Goal: Task Accomplishment & Management: Use online tool/utility

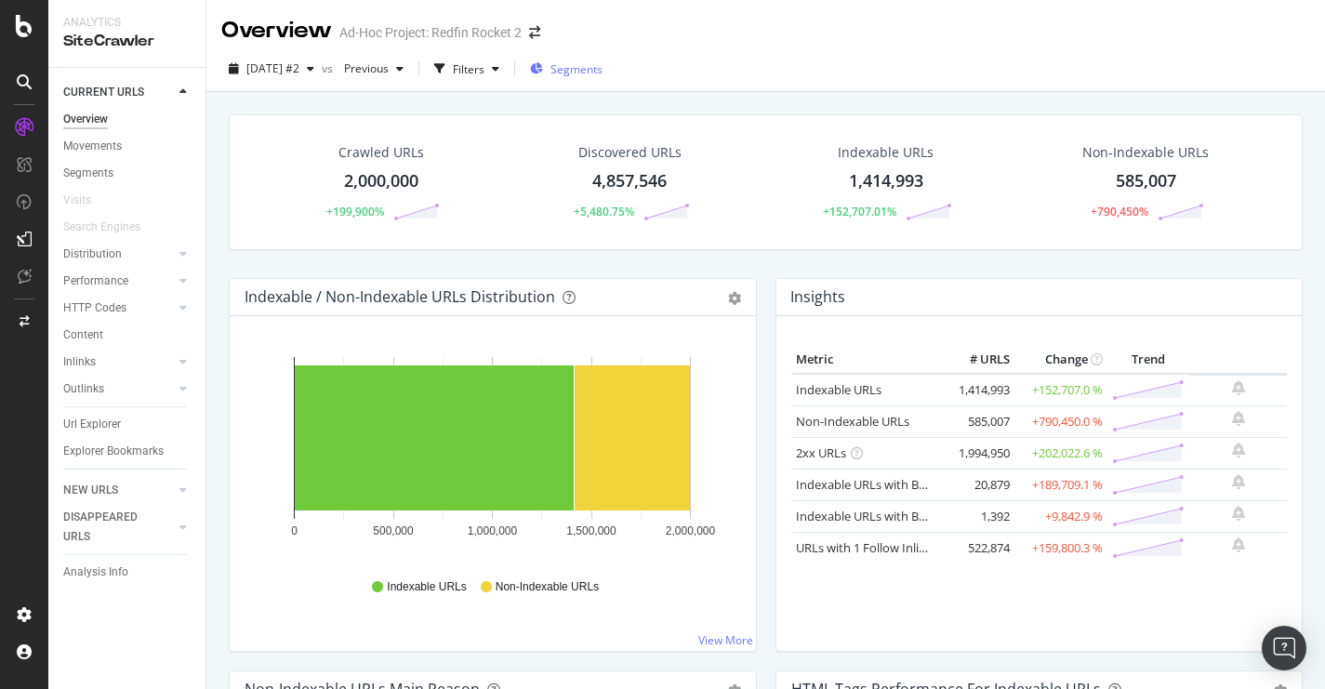
click at [602, 65] on span "Segments" at bounding box center [576, 69] width 52 height 16
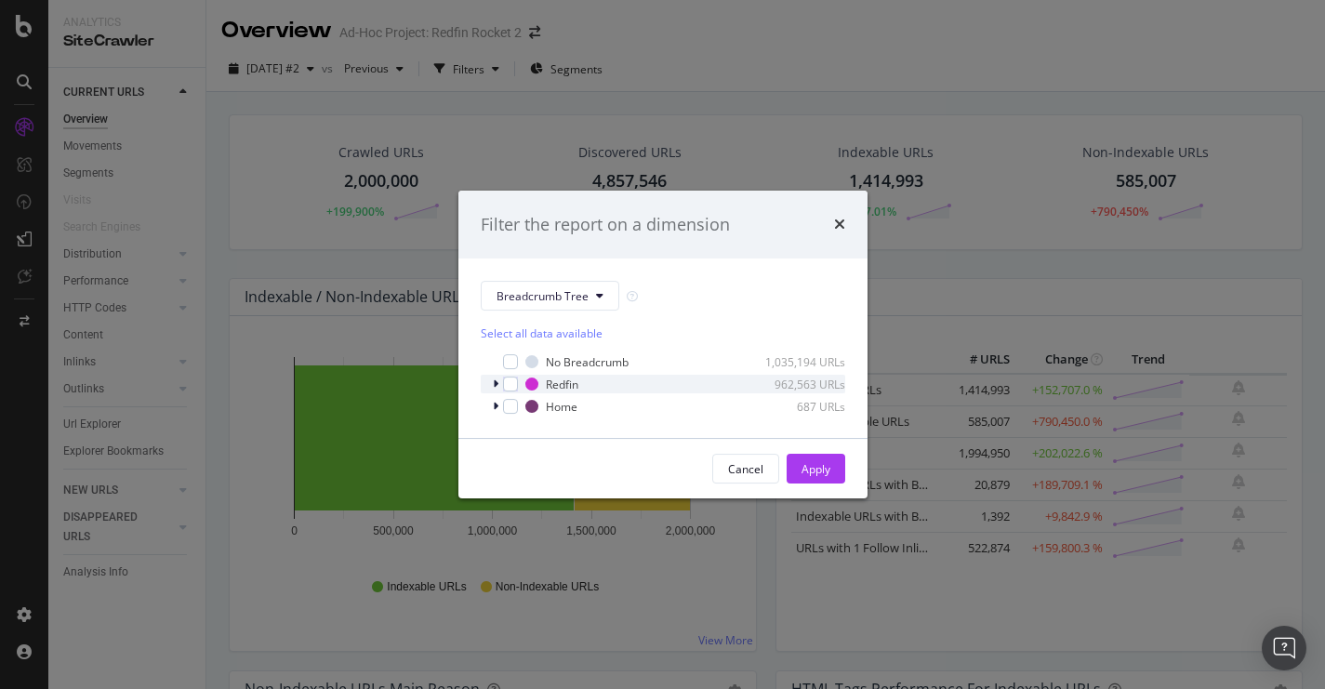
click at [498, 381] on div "modal" at bounding box center [497, 384] width 11 height 19
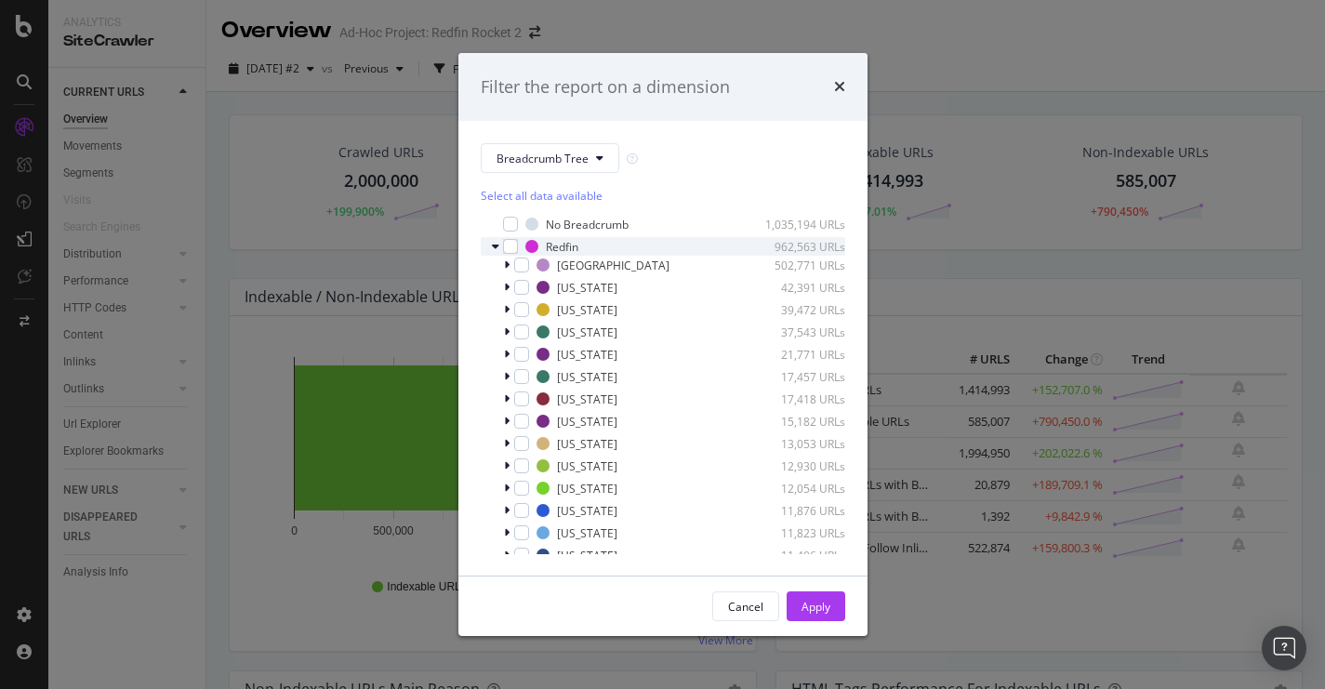
click at [496, 245] on icon "modal" at bounding box center [495, 246] width 7 height 11
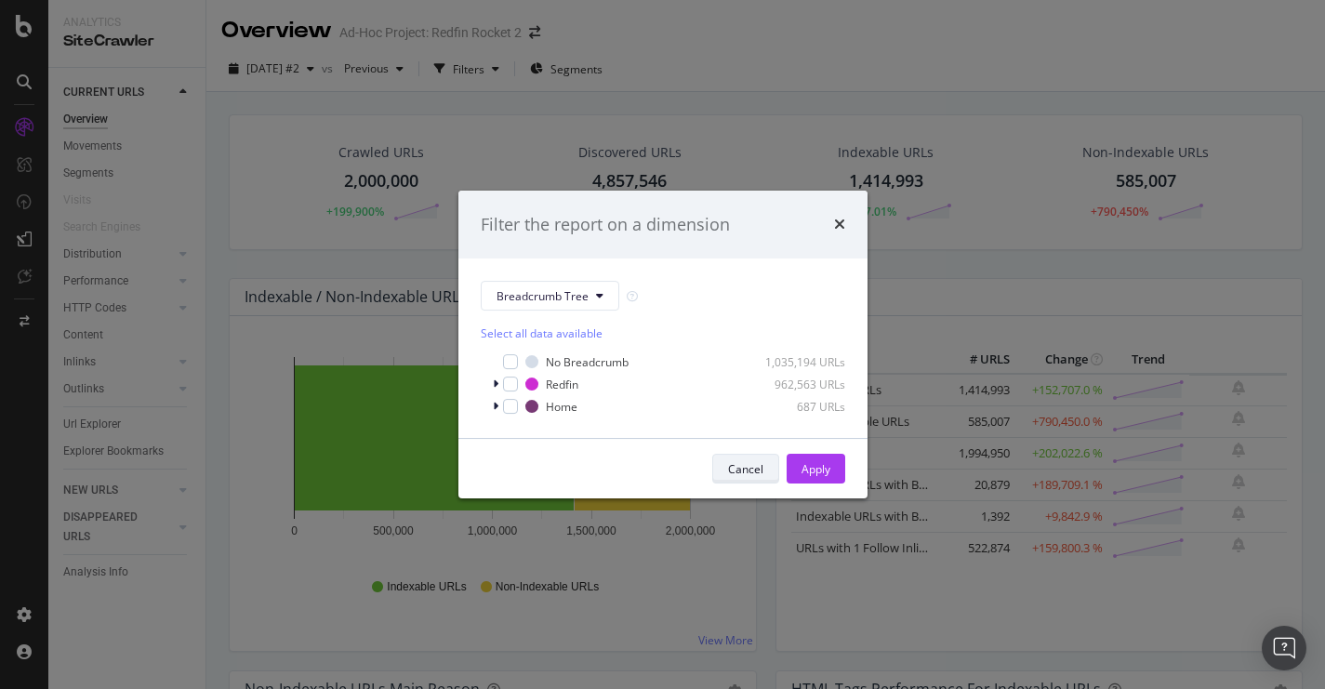
click at [748, 466] on div "Cancel" at bounding box center [745, 469] width 35 height 16
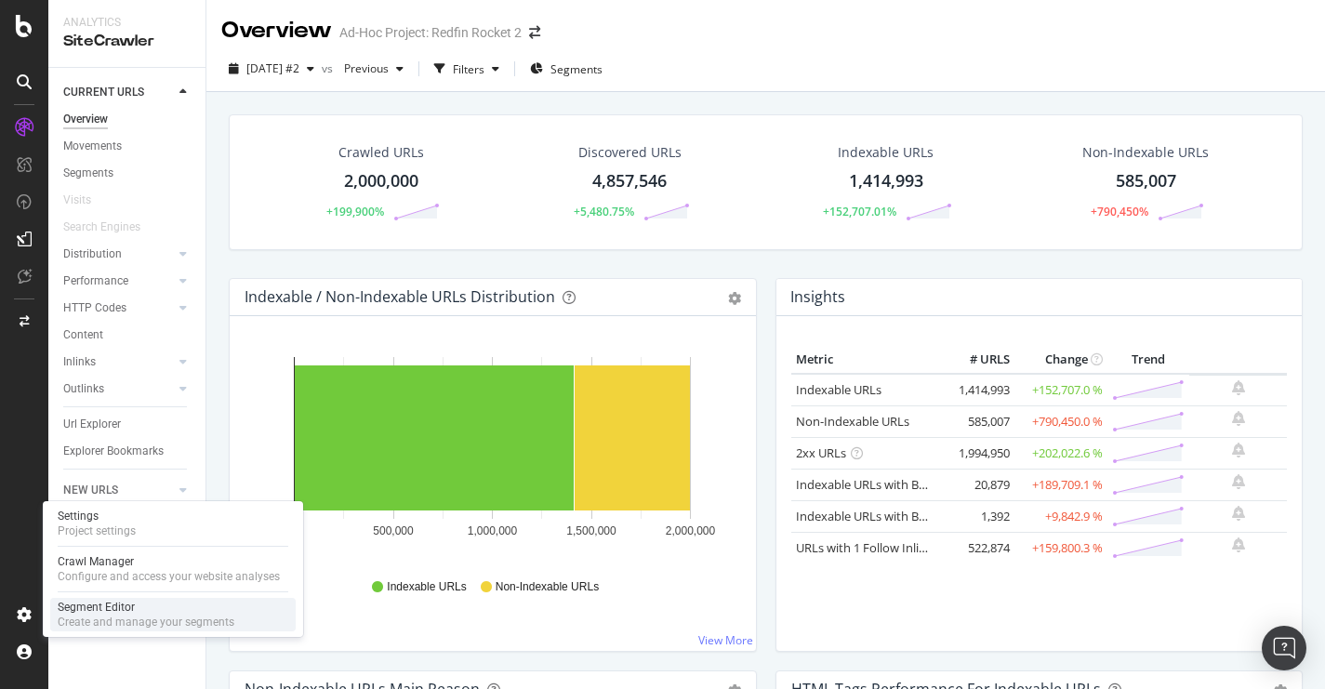
click at [105, 616] on div "Create and manage your segments" at bounding box center [146, 622] width 177 height 15
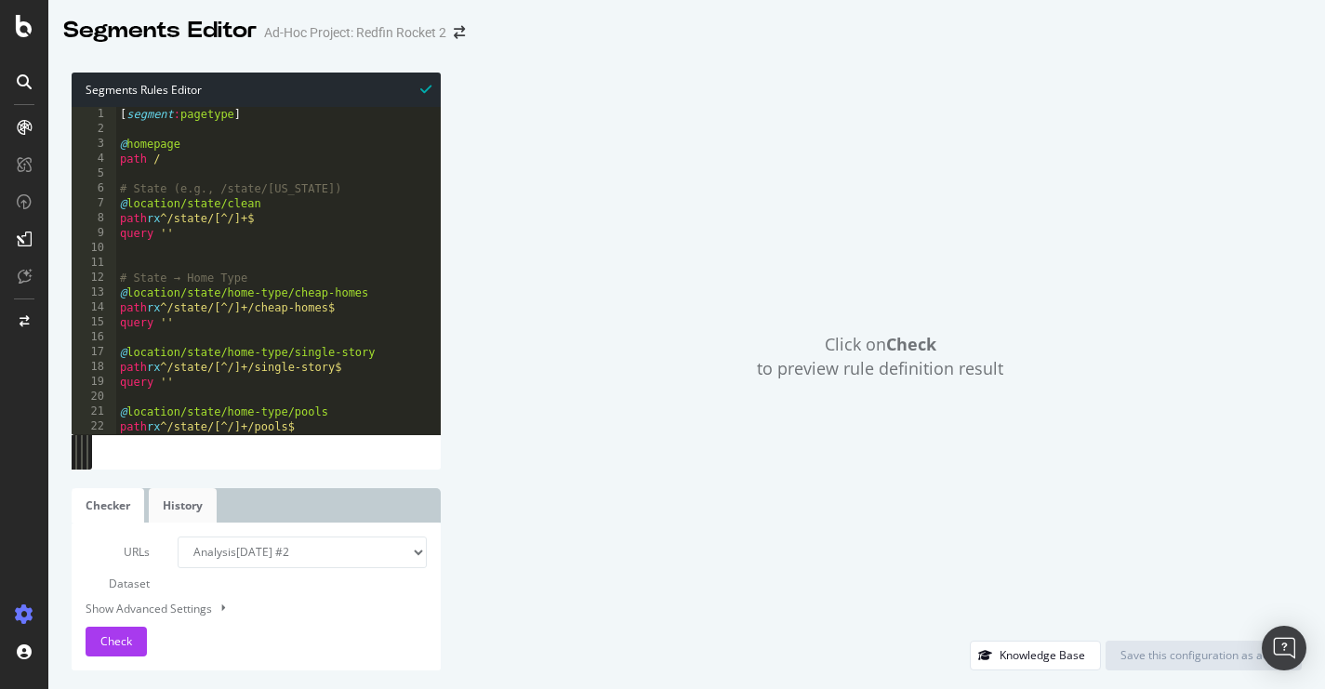
click at [187, 519] on link "History" at bounding box center [183, 505] width 68 height 34
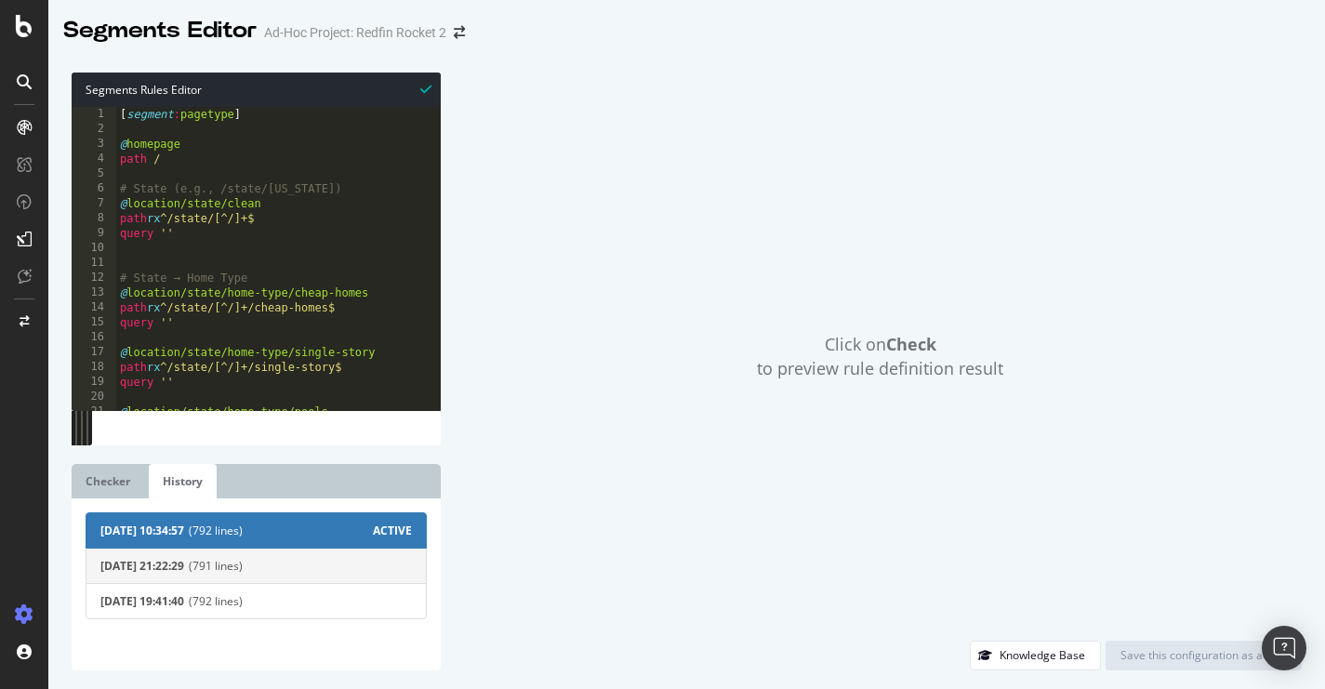
click at [147, 559] on span "2025-08-26 21:22:29" at bounding box center [142, 566] width 84 height 16
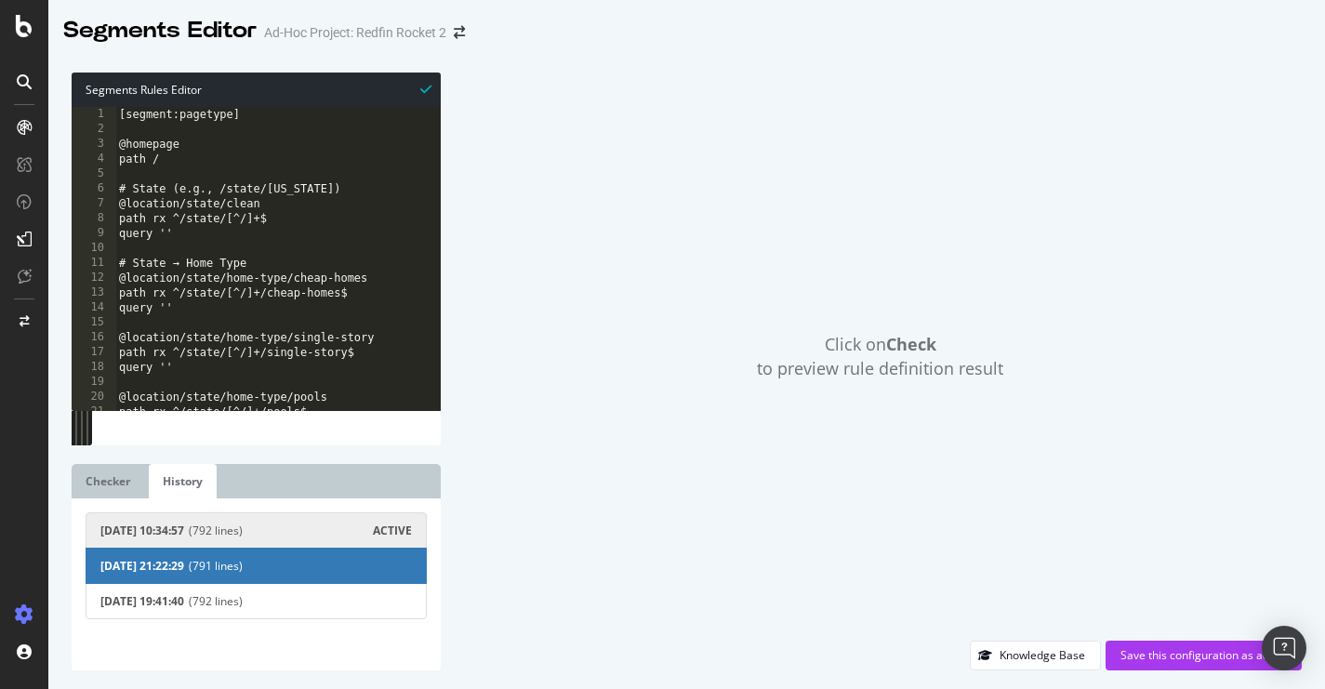
click at [146, 530] on span "2025-08-27 10:34:57" at bounding box center [142, 531] width 84 height 16
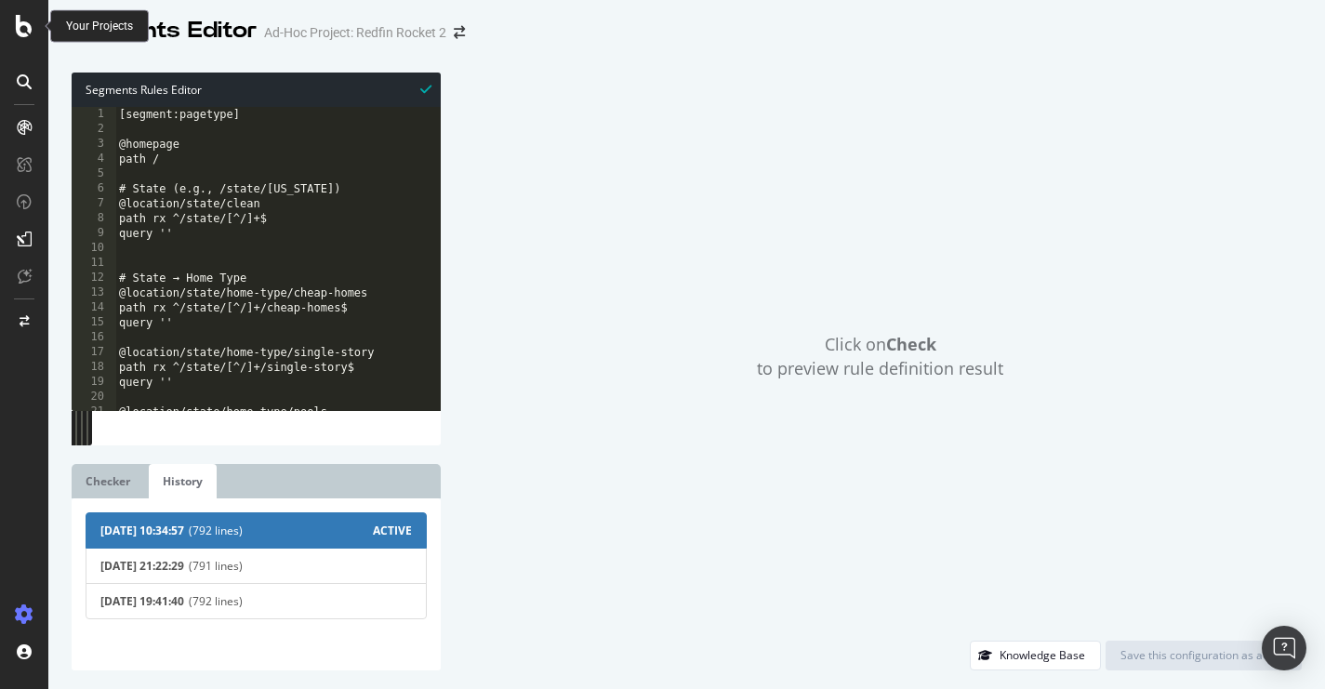
click at [30, 30] on icon at bounding box center [24, 26] width 17 height 22
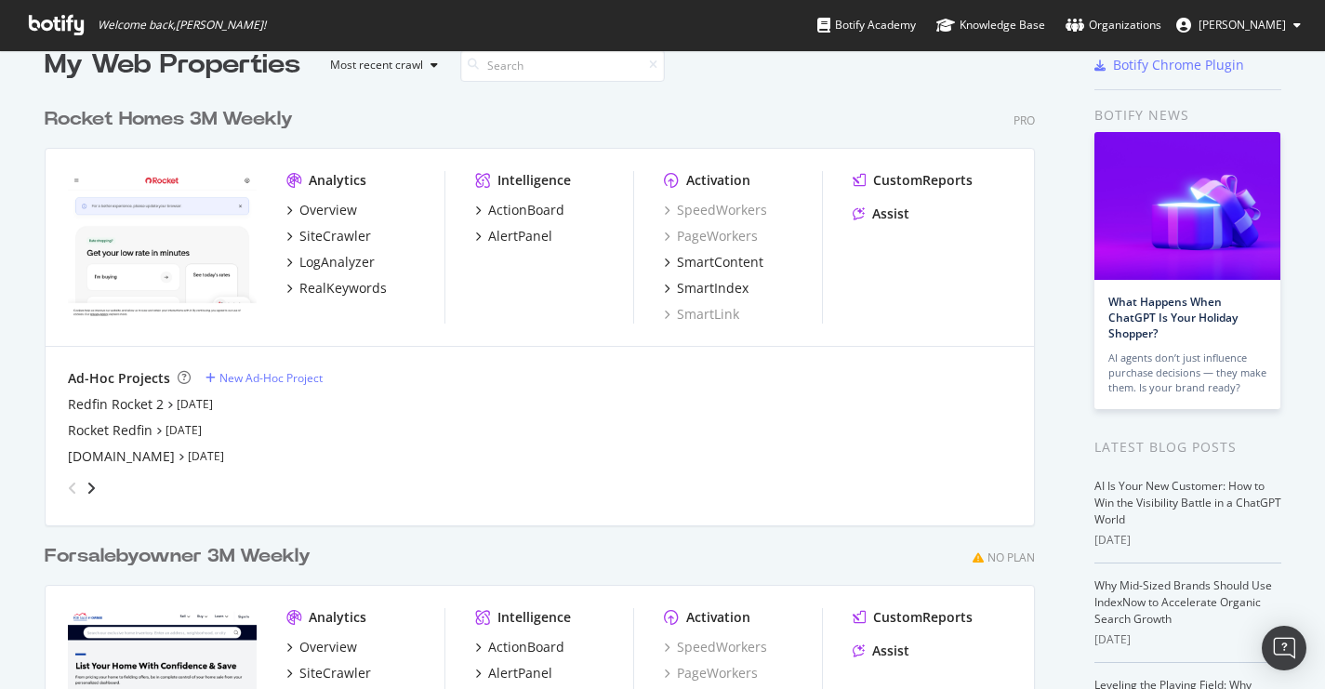
scroll to position [35, 0]
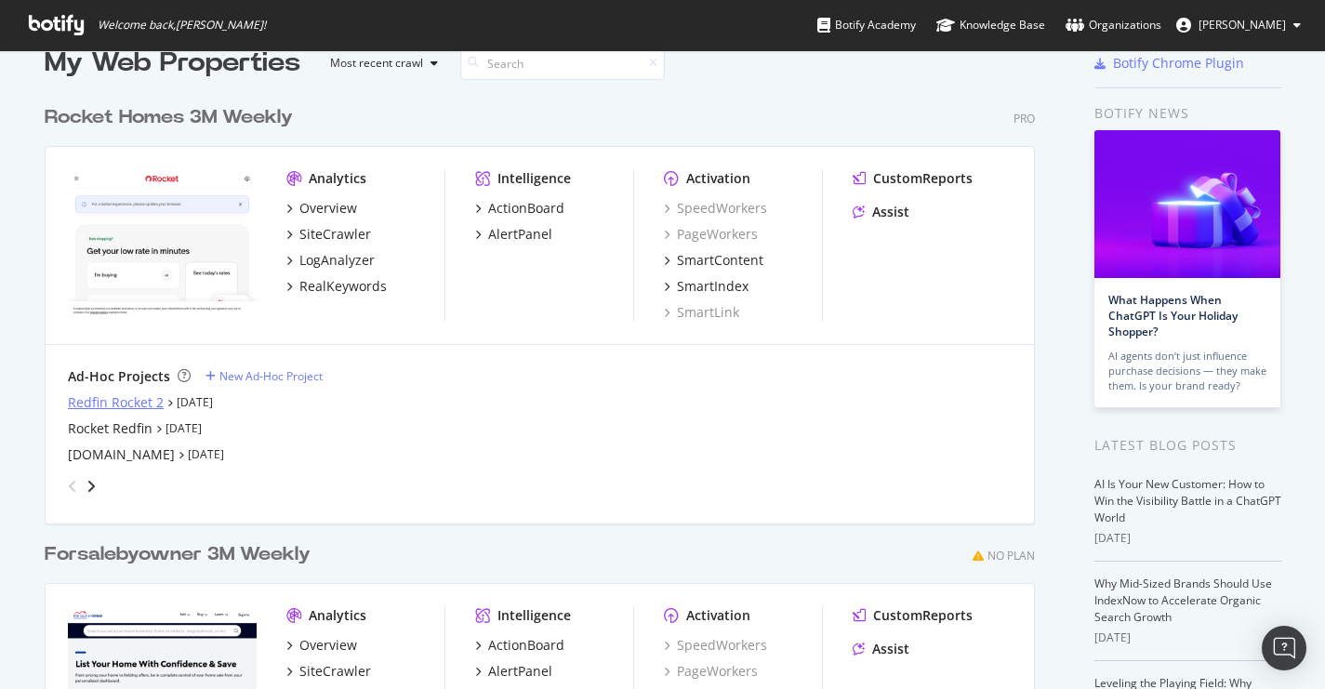
click at [119, 401] on div "Redfin Rocket 2" at bounding box center [116, 402] width 96 height 19
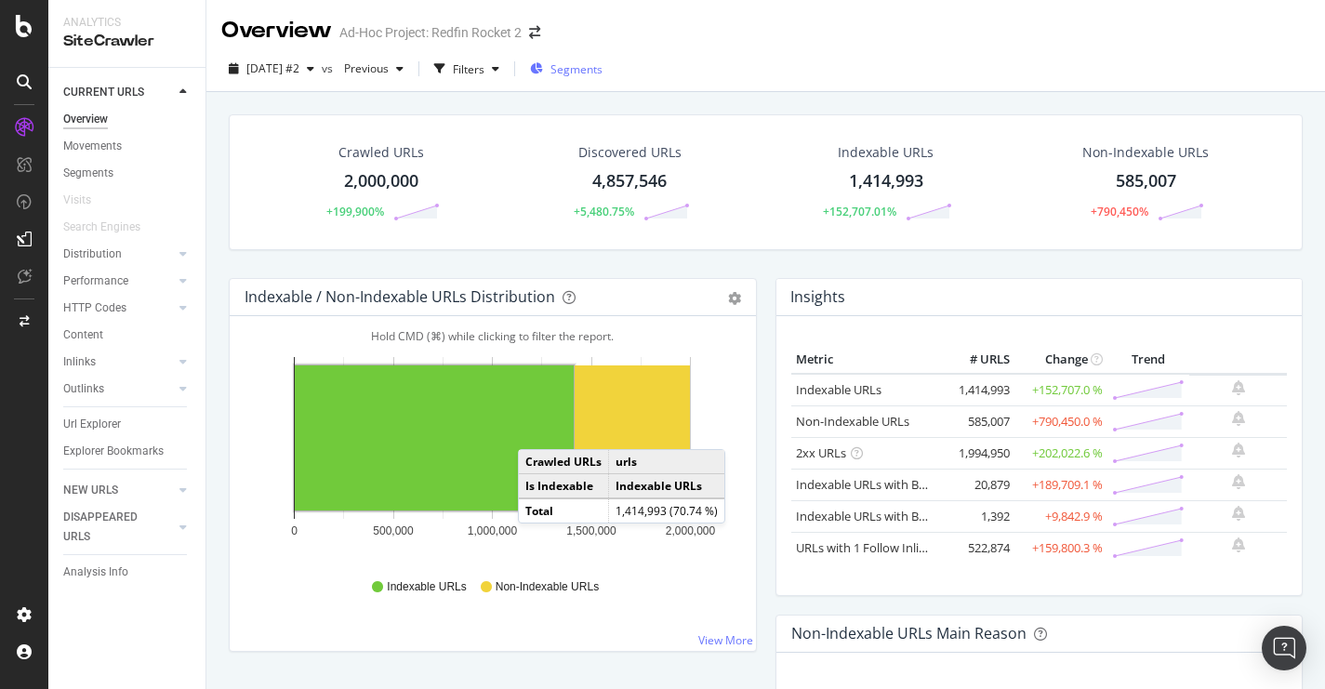
click at [602, 68] on span "Segments" at bounding box center [576, 69] width 52 height 16
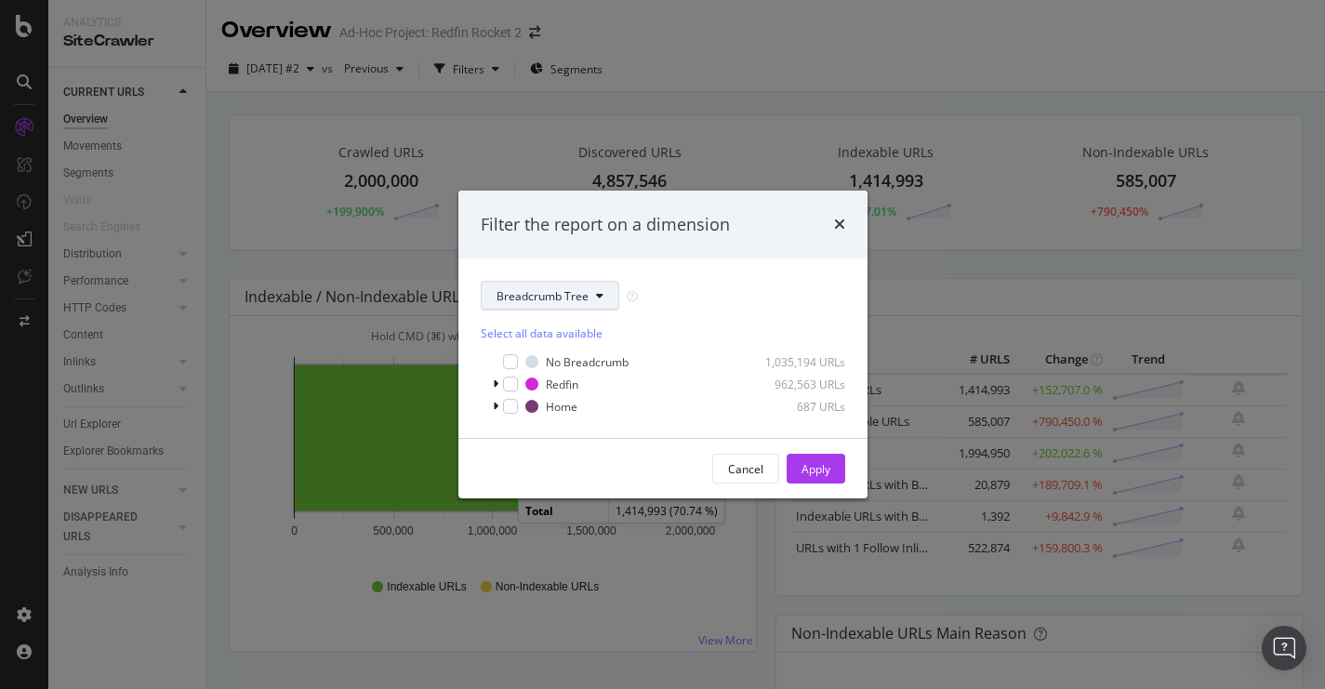
click at [596, 296] on icon "modal" at bounding box center [599, 295] width 7 height 11
click at [540, 361] on span "pagetype" at bounding box center [556, 362] width 120 height 17
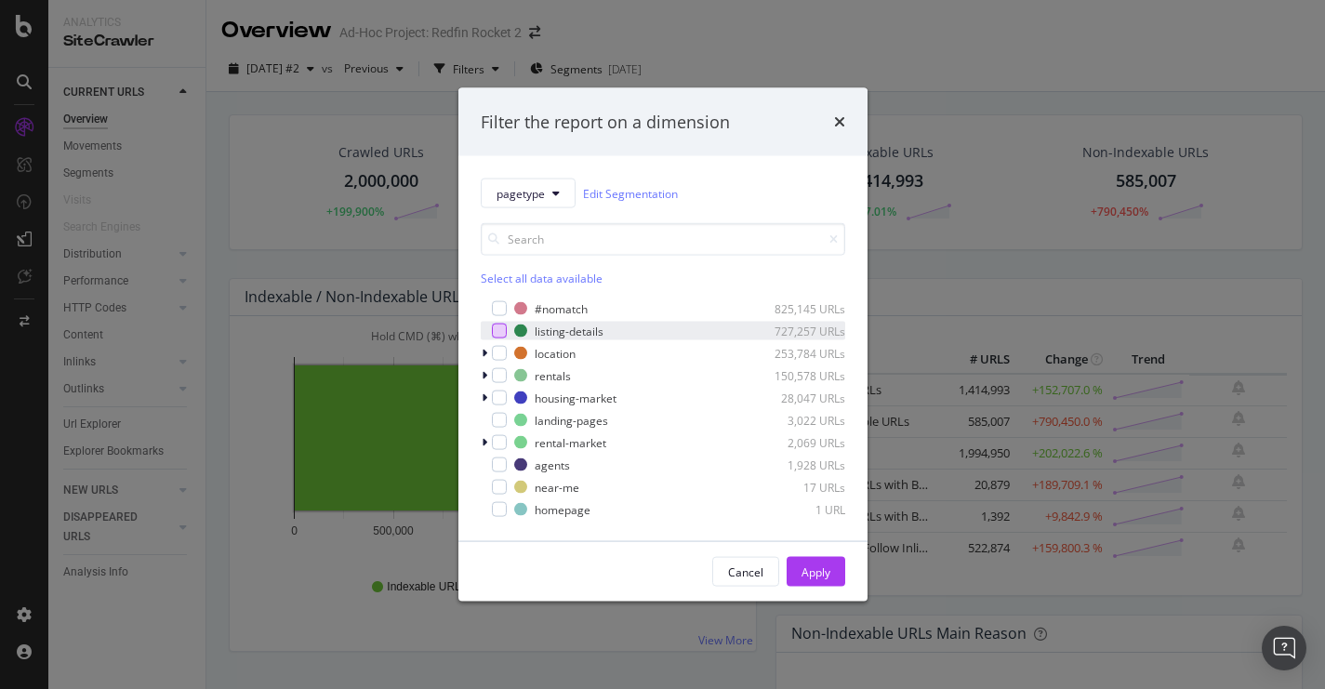
click at [502, 325] on div "modal" at bounding box center [499, 331] width 15 height 15
click at [816, 572] on div "Apply" at bounding box center [815, 571] width 29 height 16
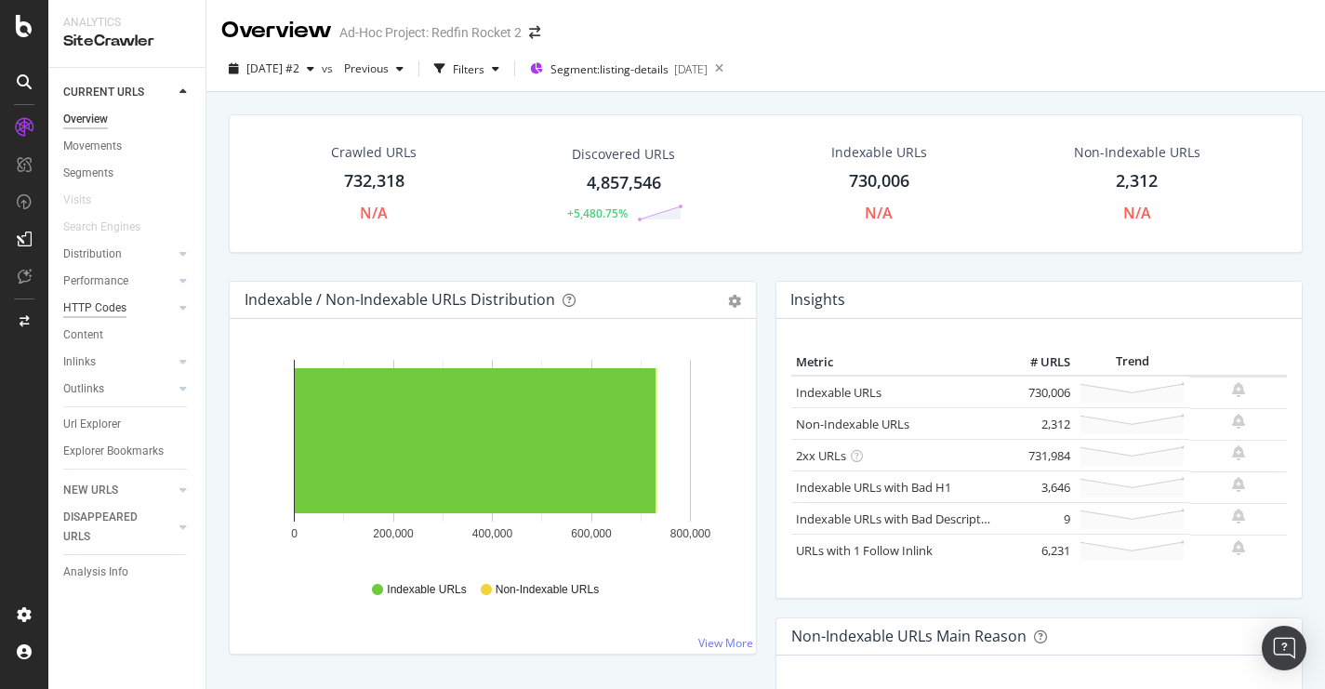
click at [105, 308] on div "HTTP Codes" at bounding box center [94, 308] width 63 height 20
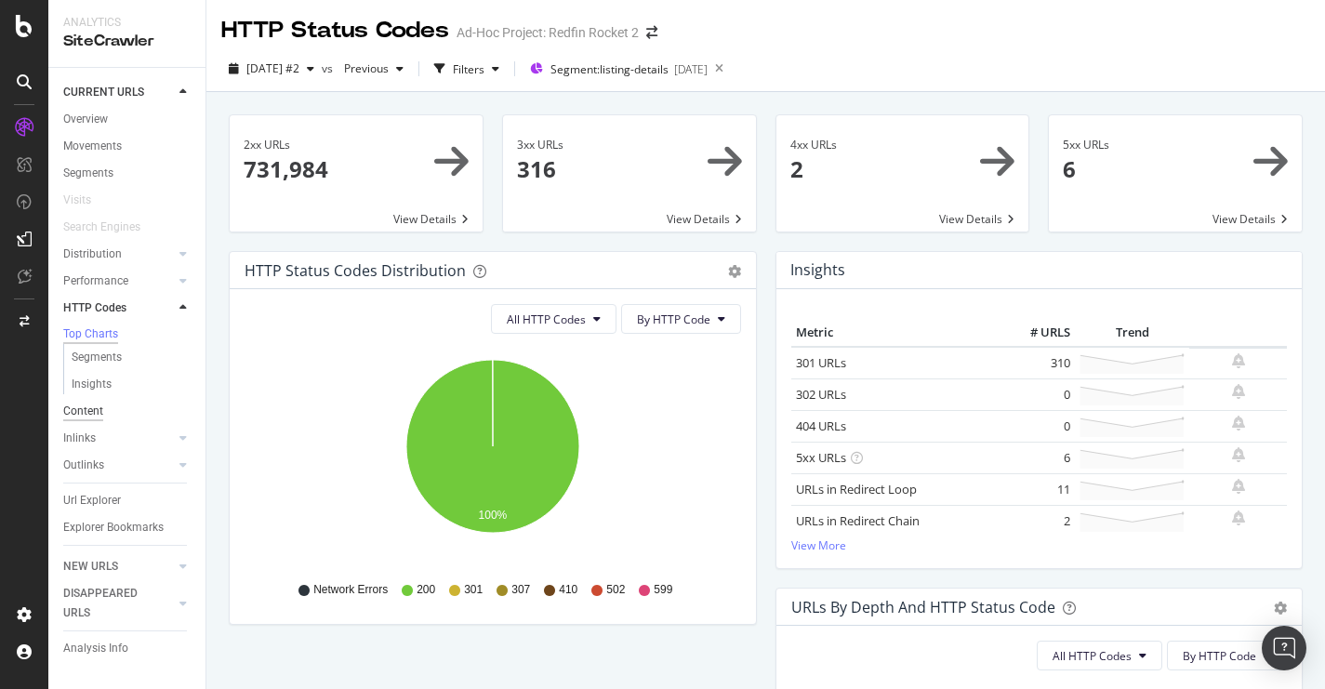
click at [77, 417] on div "Content" at bounding box center [83, 412] width 40 height 20
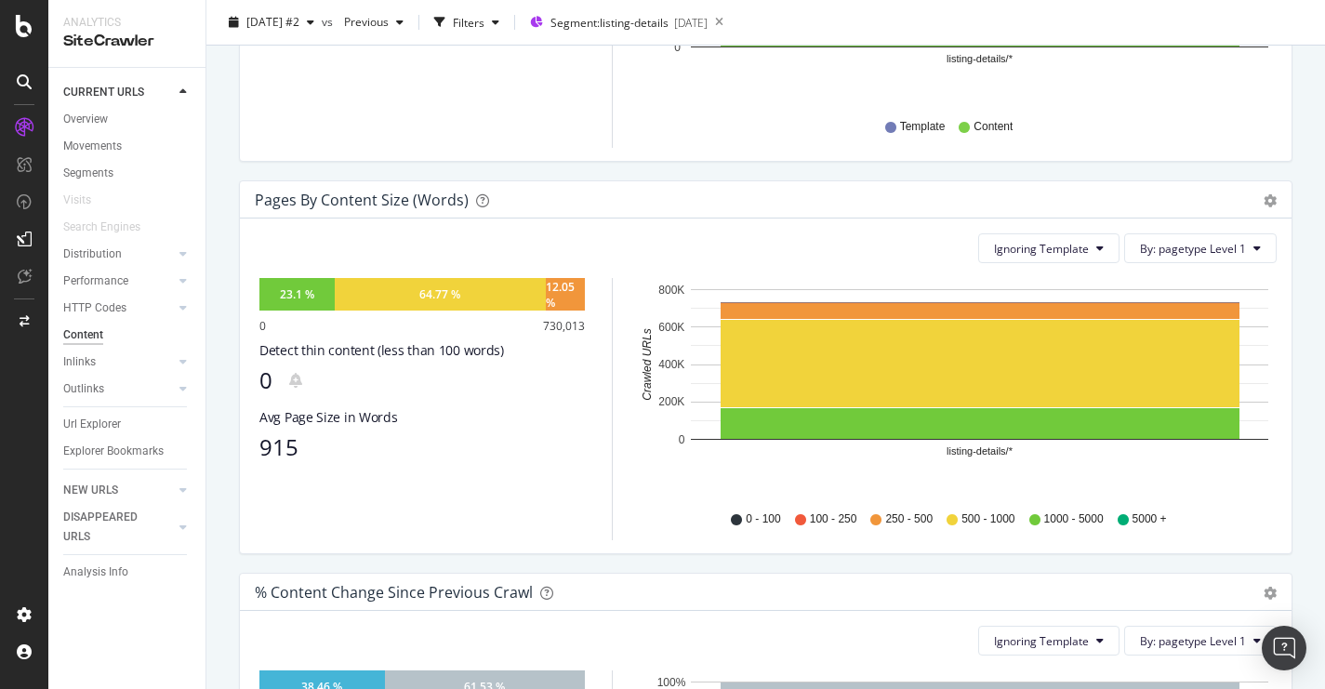
scroll to position [508, 0]
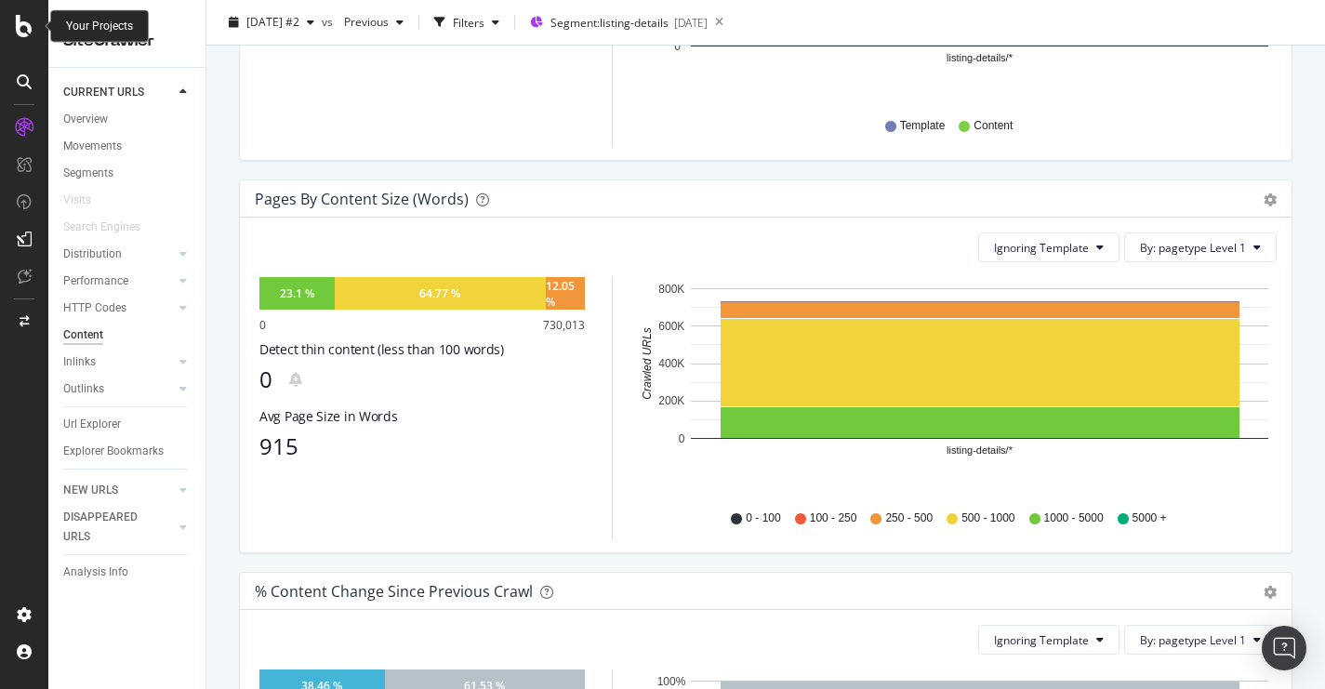
click at [26, 27] on icon at bounding box center [24, 26] width 17 height 22
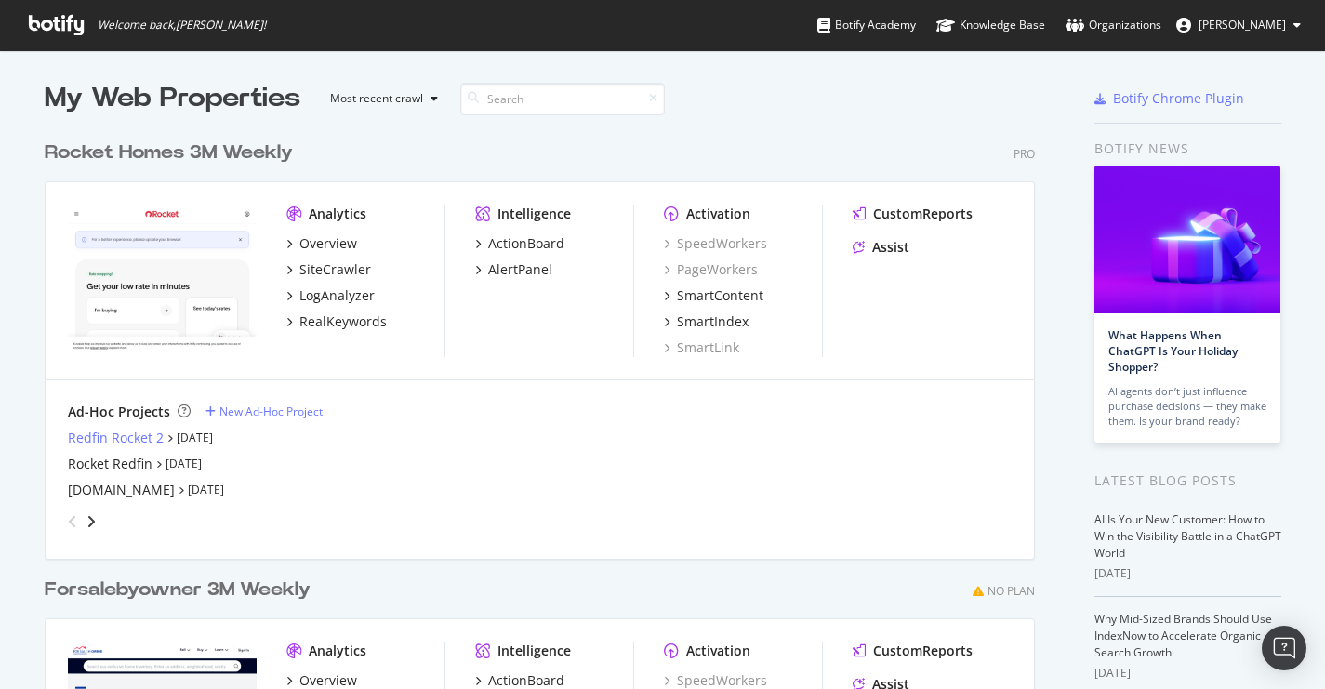
scroll to position [74, 0]
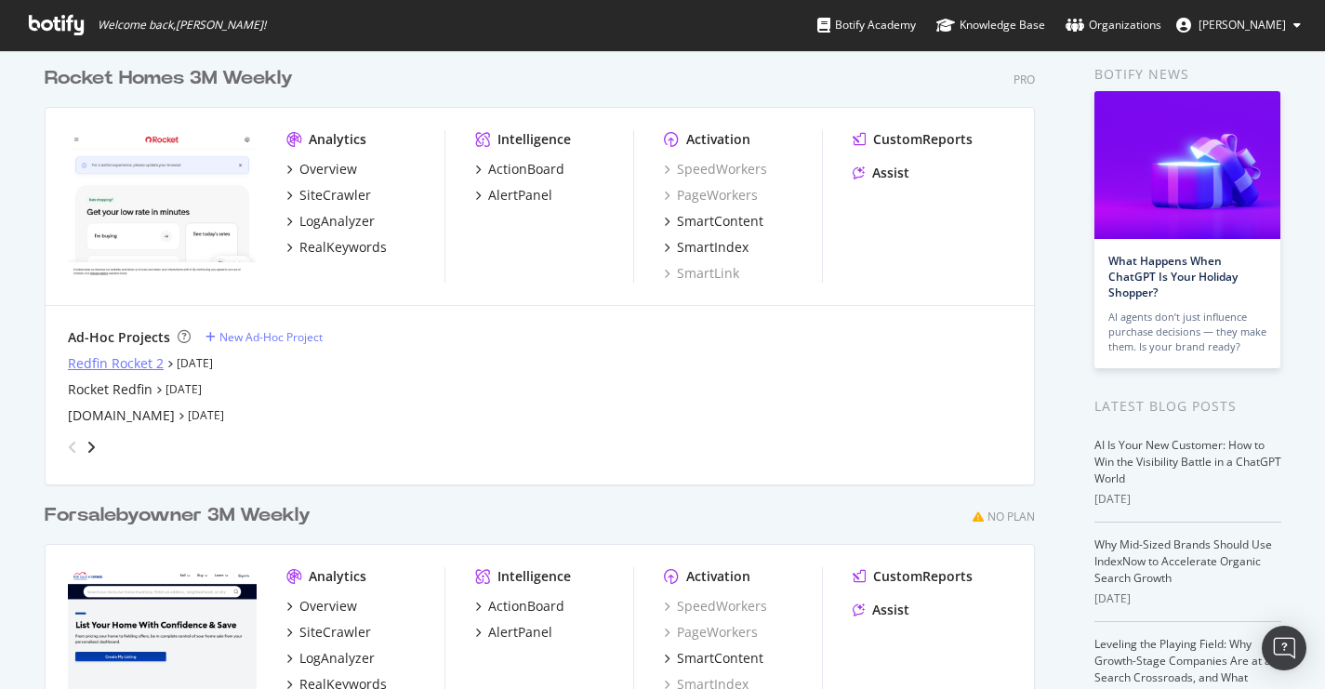
click at [97, 364] on div "Redfin Rocket 2" at bounding box center [116, 363] width 96 height 19
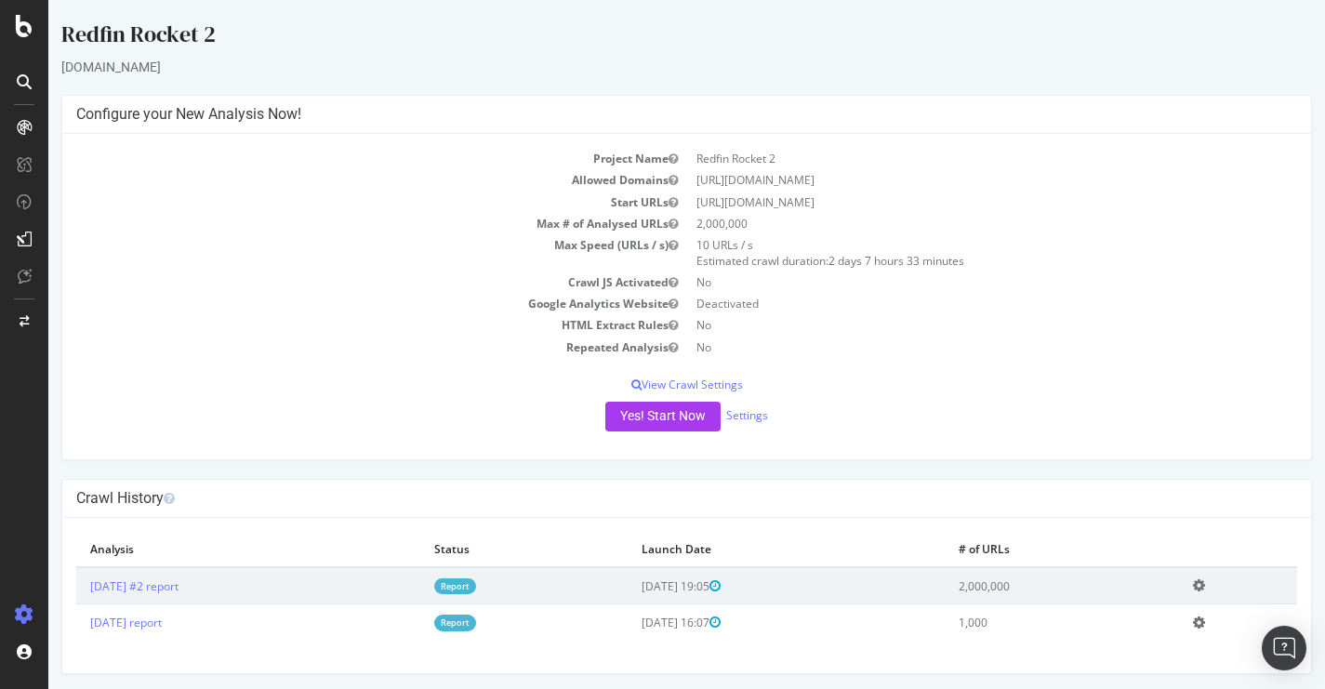
scroll to position [4, 0]
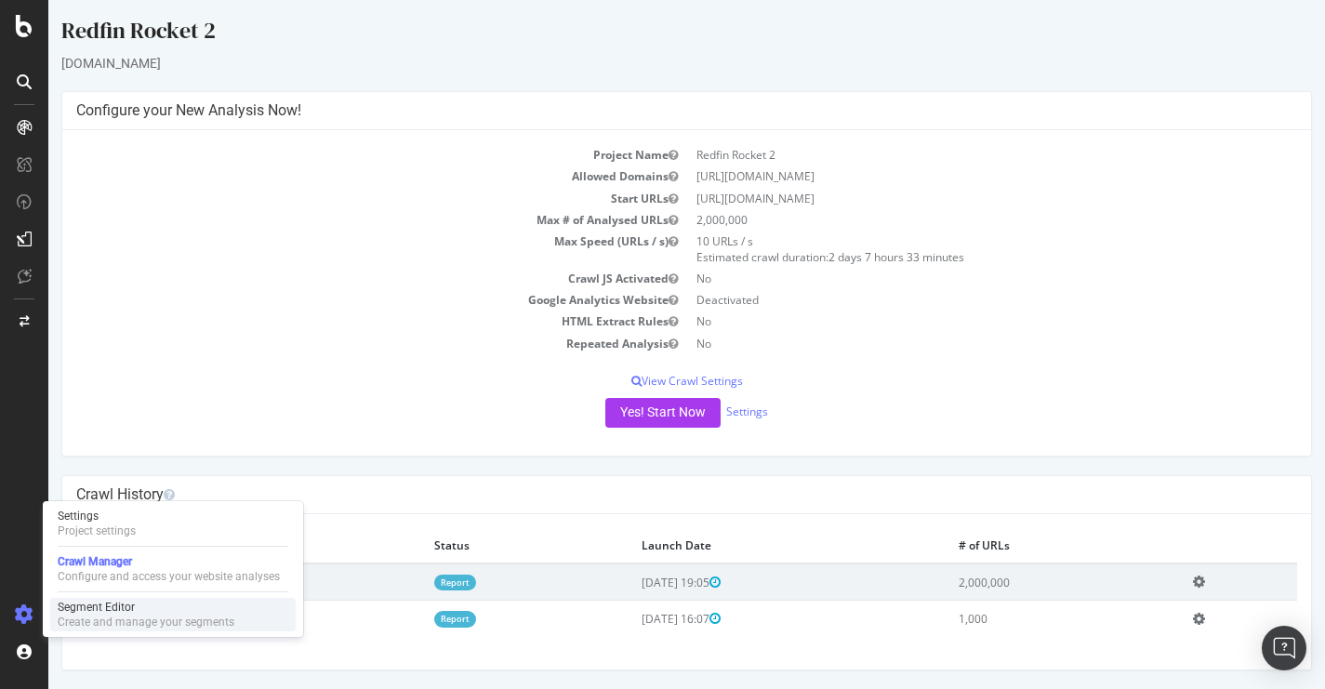
click at [101, 608] on div "Segment Editor" at bounding box center [146, 607] width 177 height 15
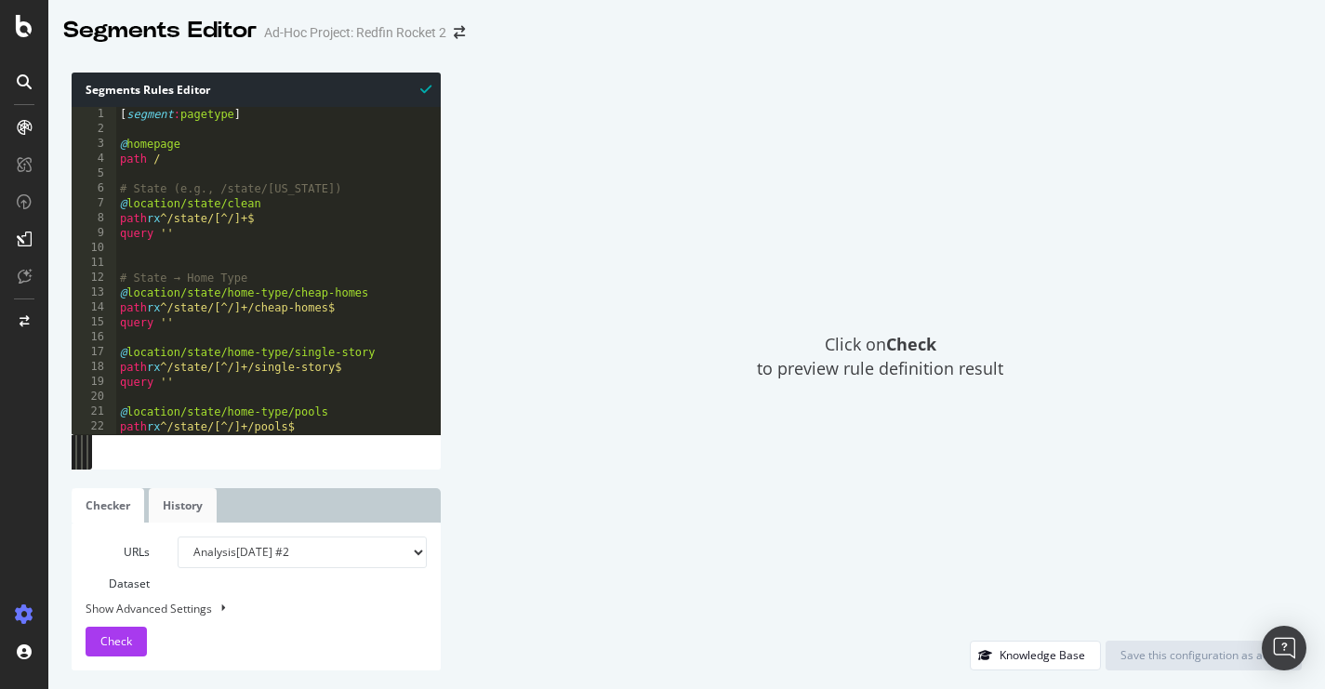
click at [186, 509] on link "History" at bounding box center [183, 505] width 68 height 34
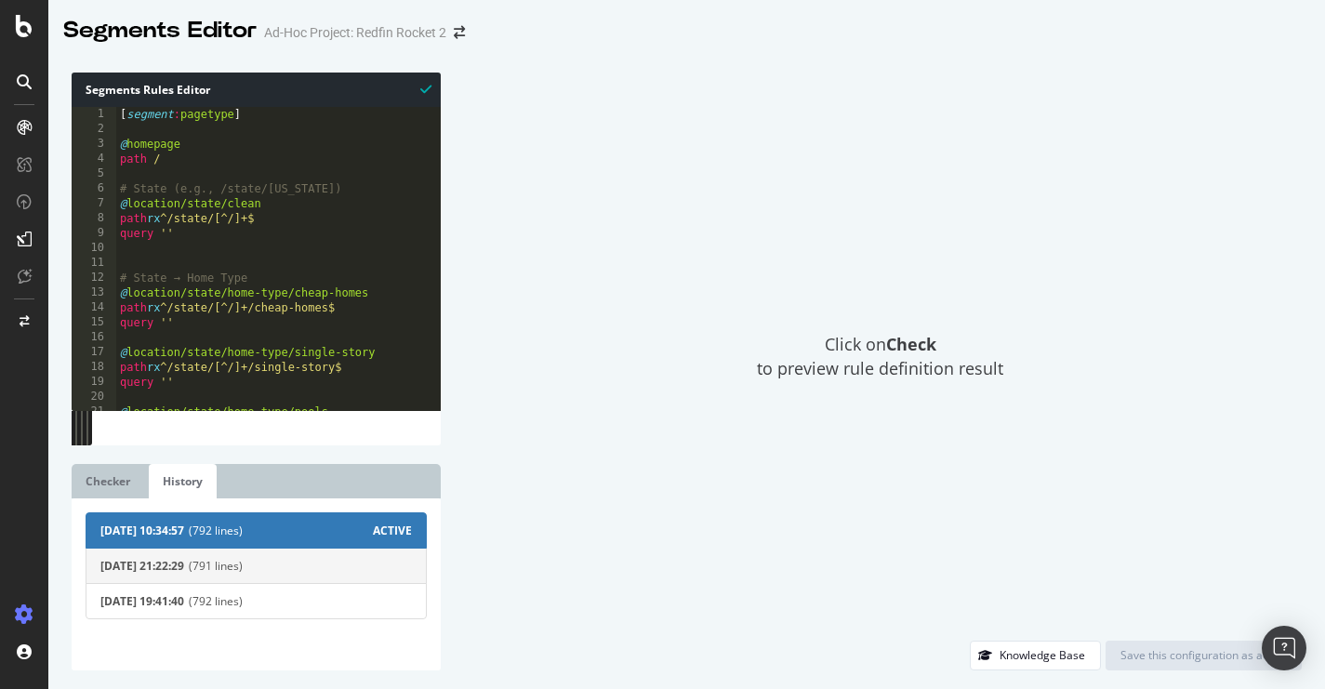
click at [292, 561] on span "(791 lines)" at bounding box center [300, 566] width 223 height 16
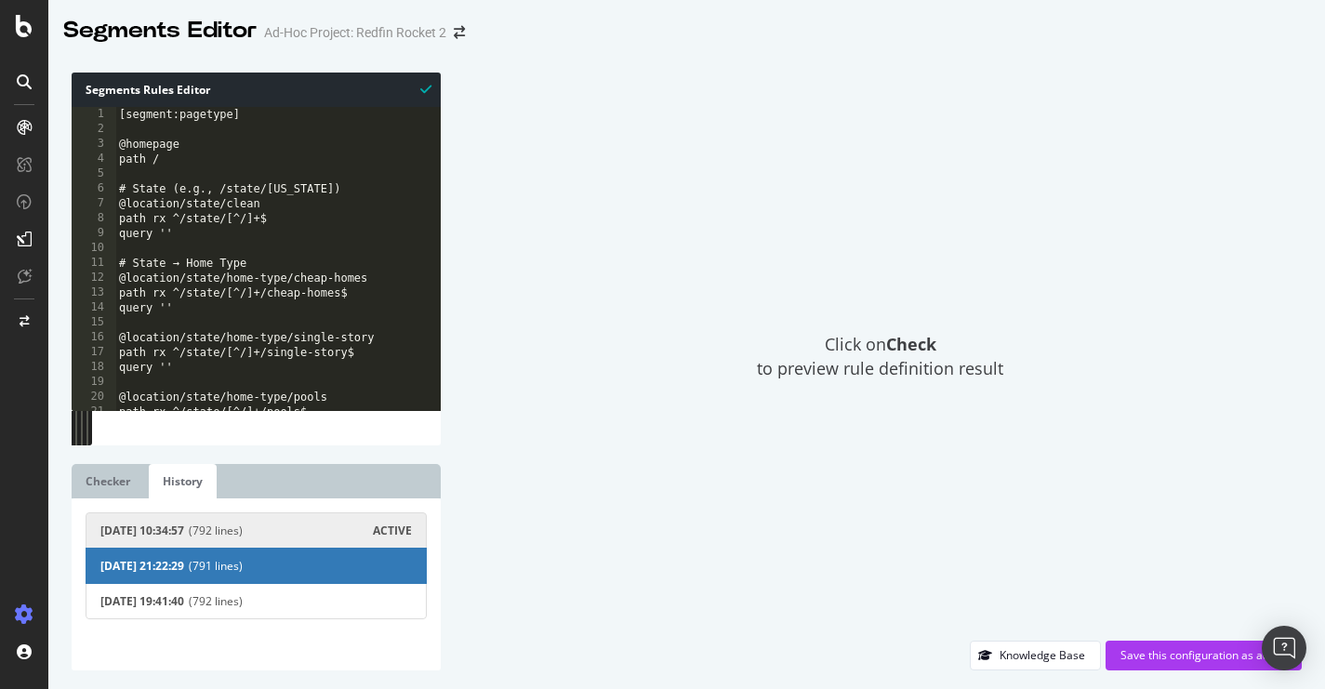
click at [254, 532] on span "(792 lines)" at bounding box center [281, 531] width 184 height 16
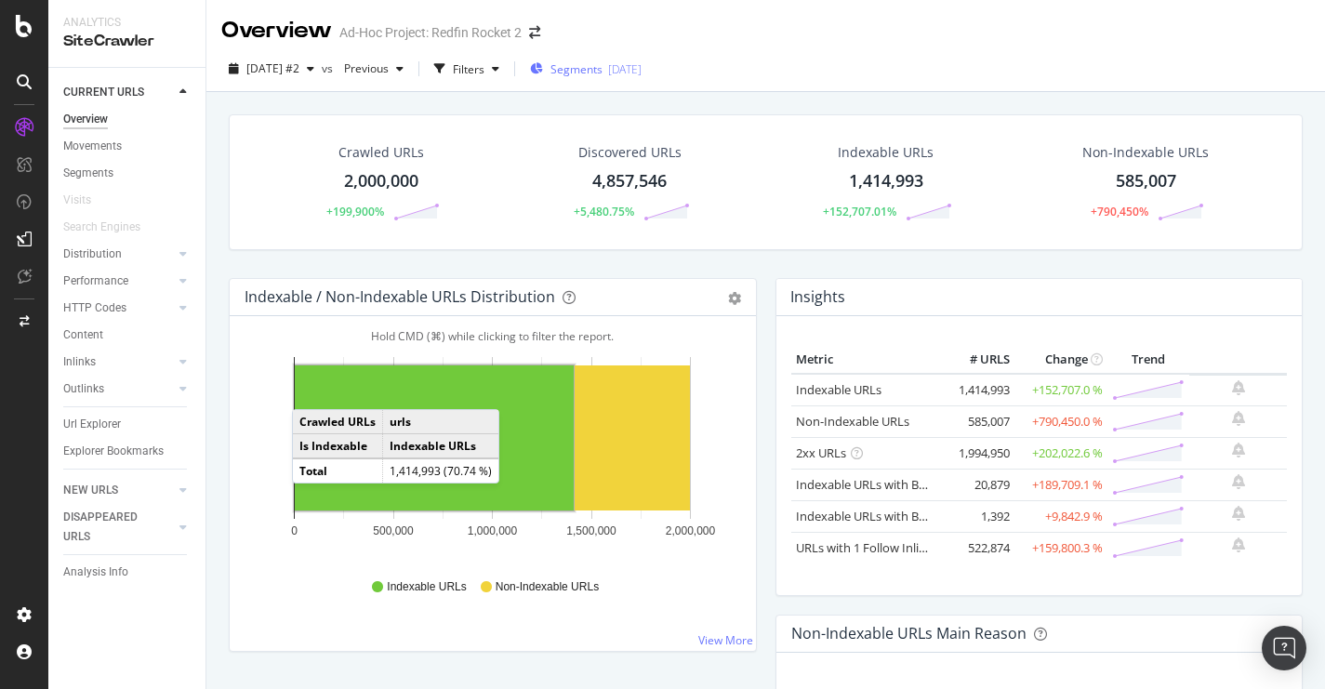
click at [602, 73] on span "Segments" at bounding box center [576, 69] width 52 height 16
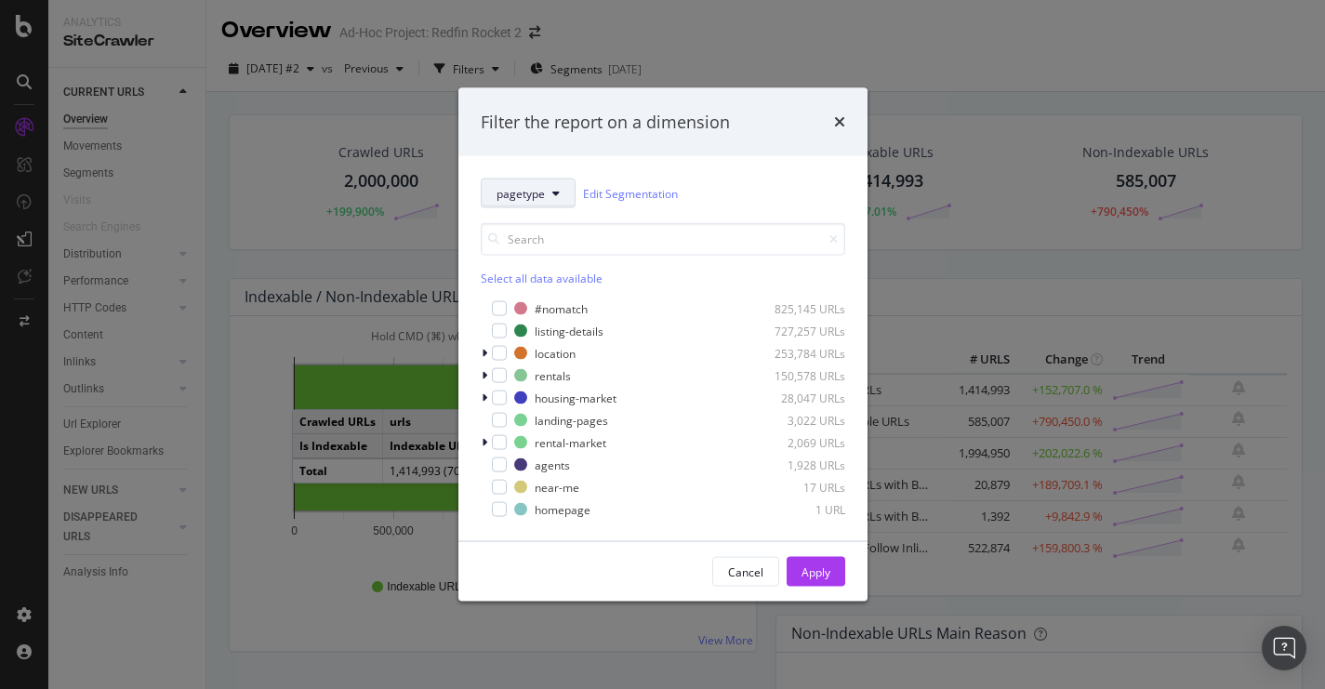
click at [561, 191] on button "pagetype" at bounding box center [528, 194] width 95 height 30
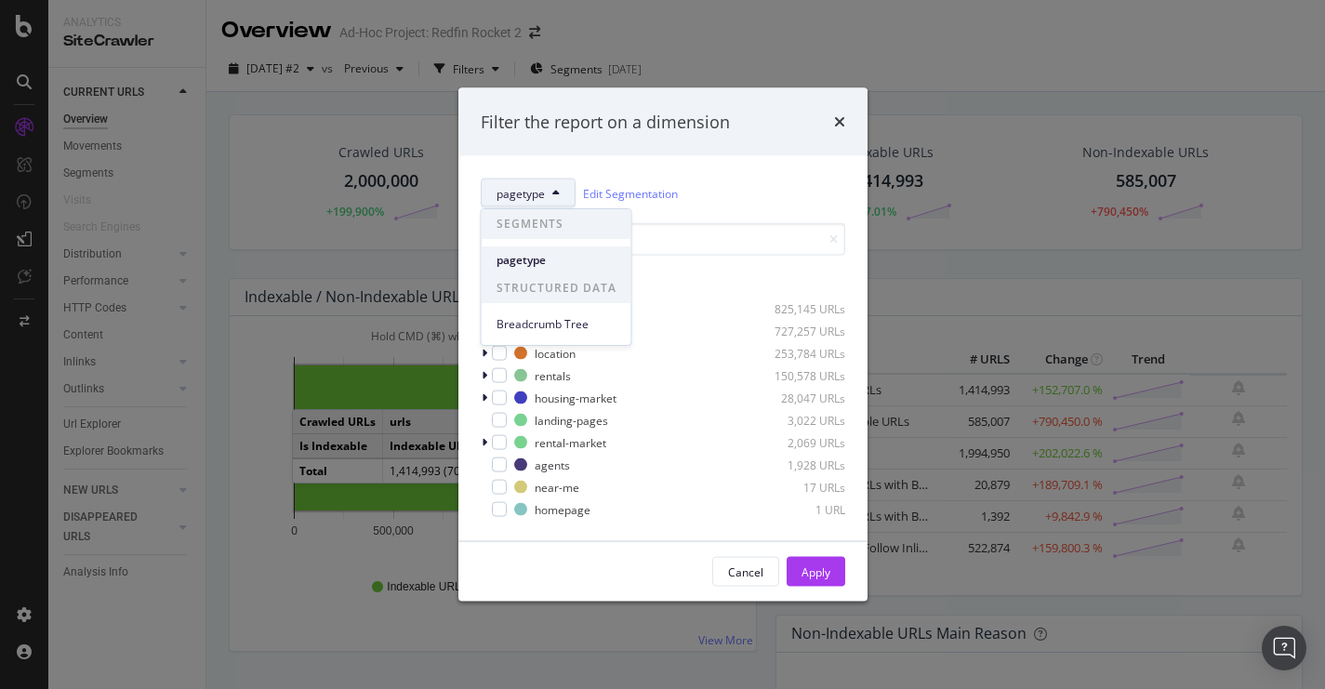
click at [539, 250] on div "pagetype" at bounding box center [557, 259] width 150 height 27
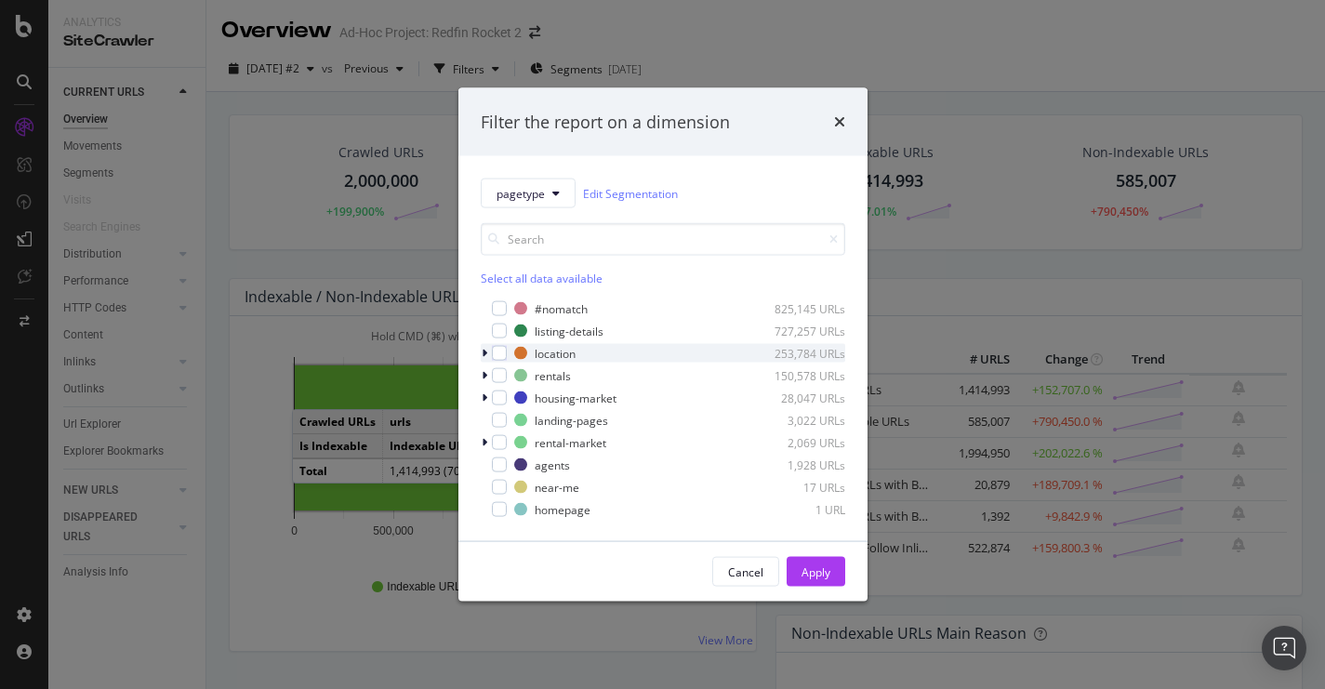
click at [483, 354] on icon "modal" at bounding box center [485, 353] width 6 height 11
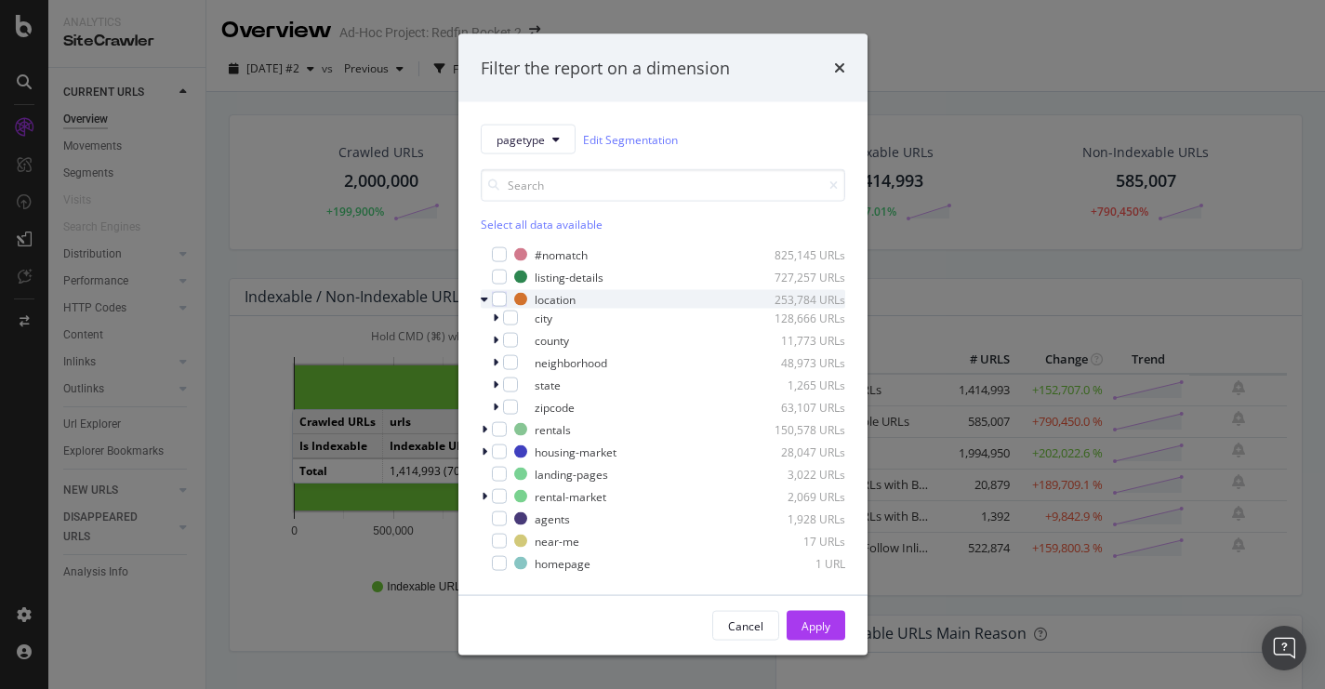
click at [489, 298] on div "modal" at bounding box center [486, 299] width 11 height 19
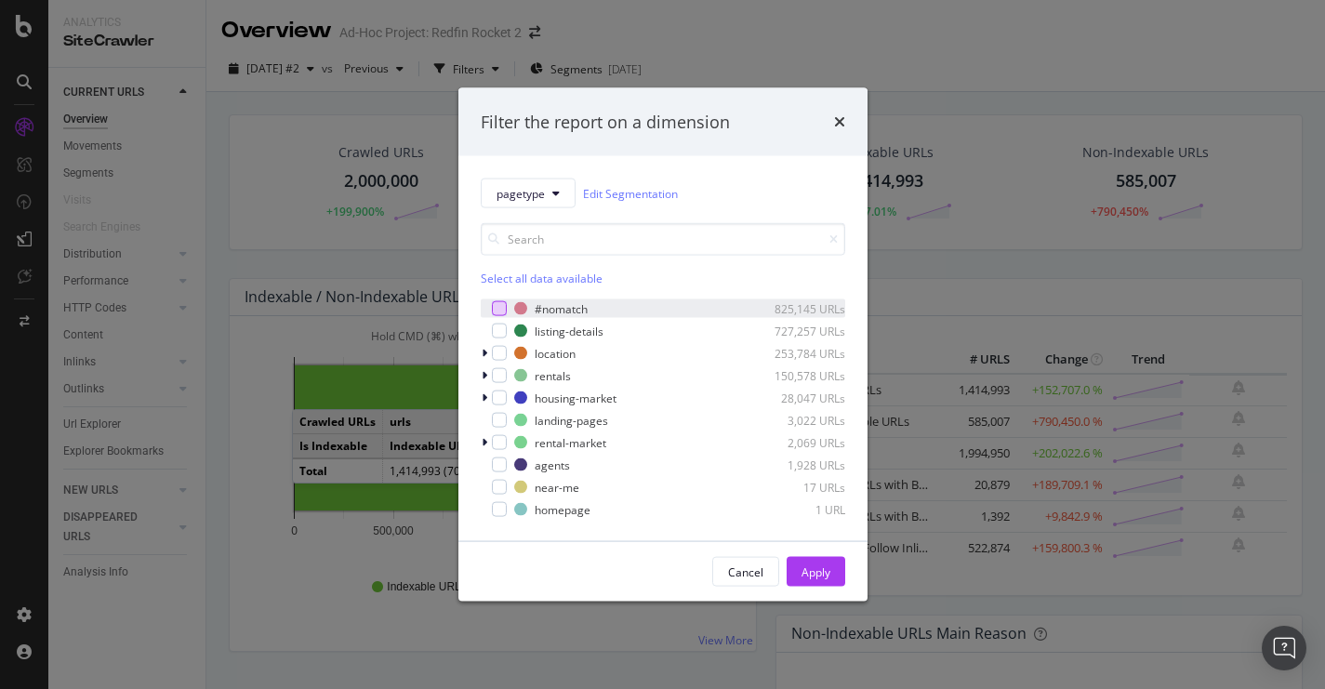
click at [499, 306] on div "modal" at bounding box center [499, 308] width 15 height 15
click at [815, 563] on div "Apply" at bounding box center [815, 571] width 29 height 16
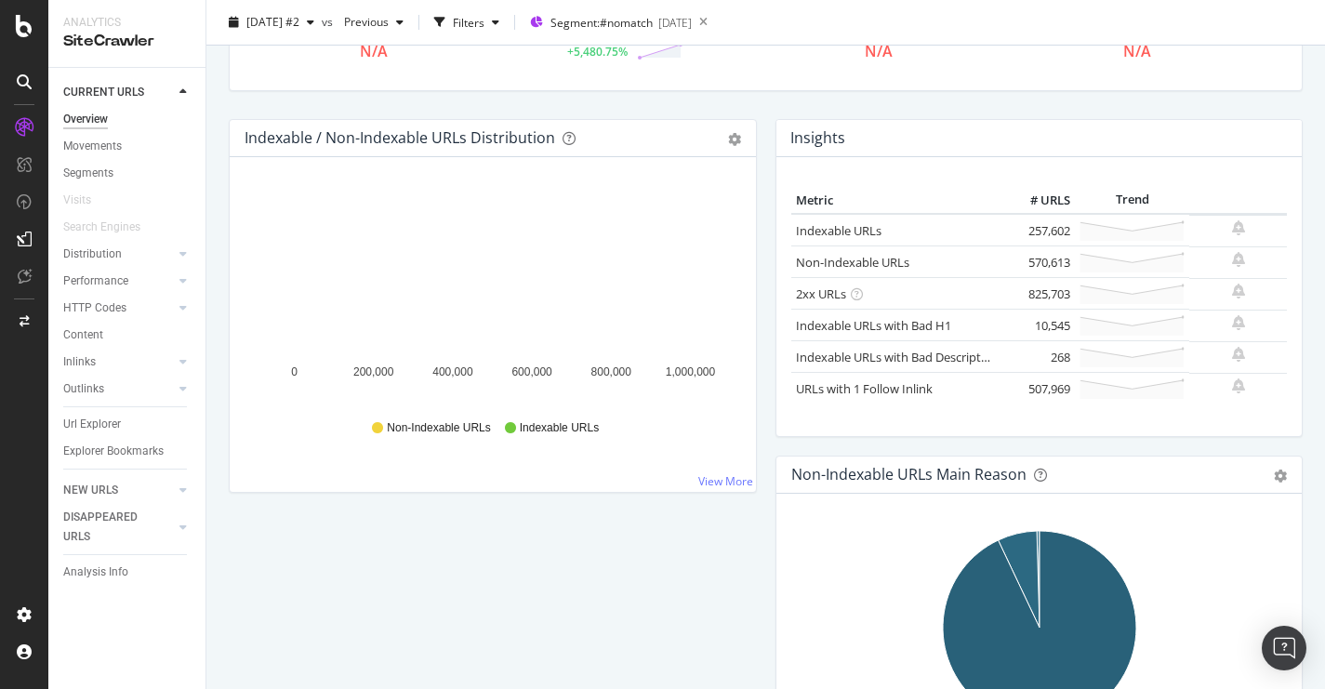
scroll to position [161, 0]
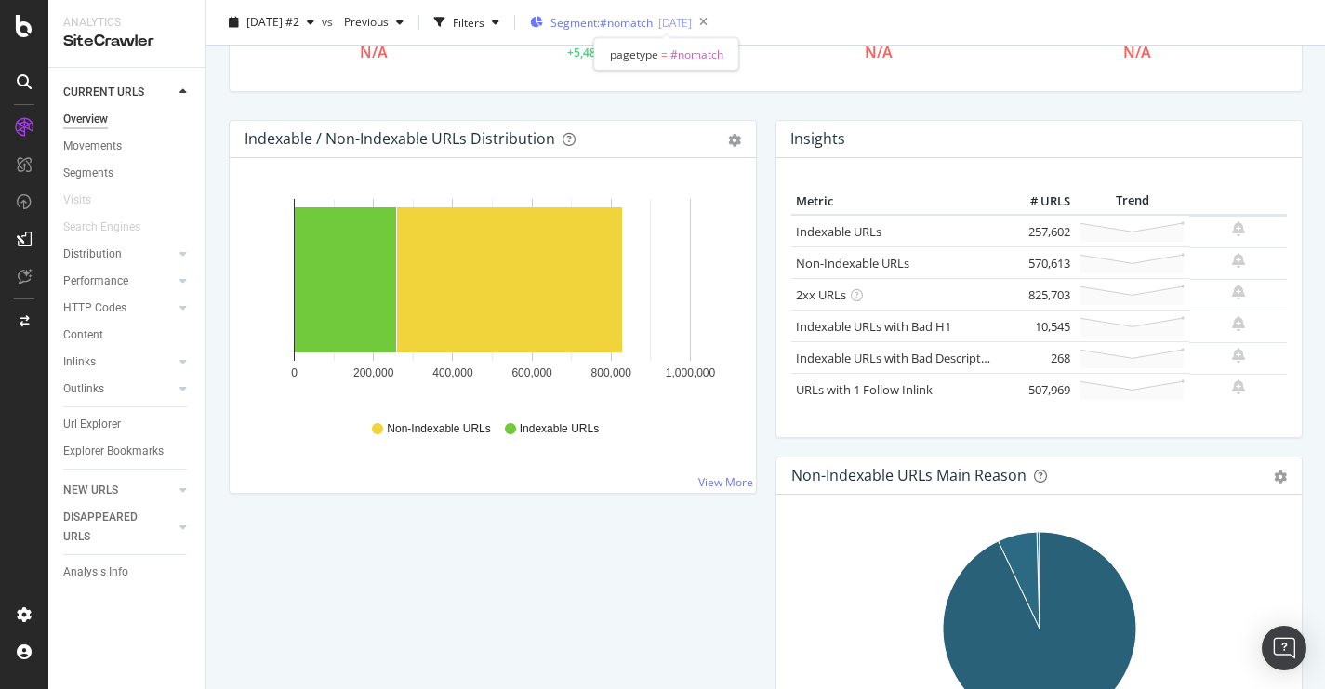
click at [653, 23] on span "Segment: #nomatch" at bounding box center [601, 23] width 102 height 16
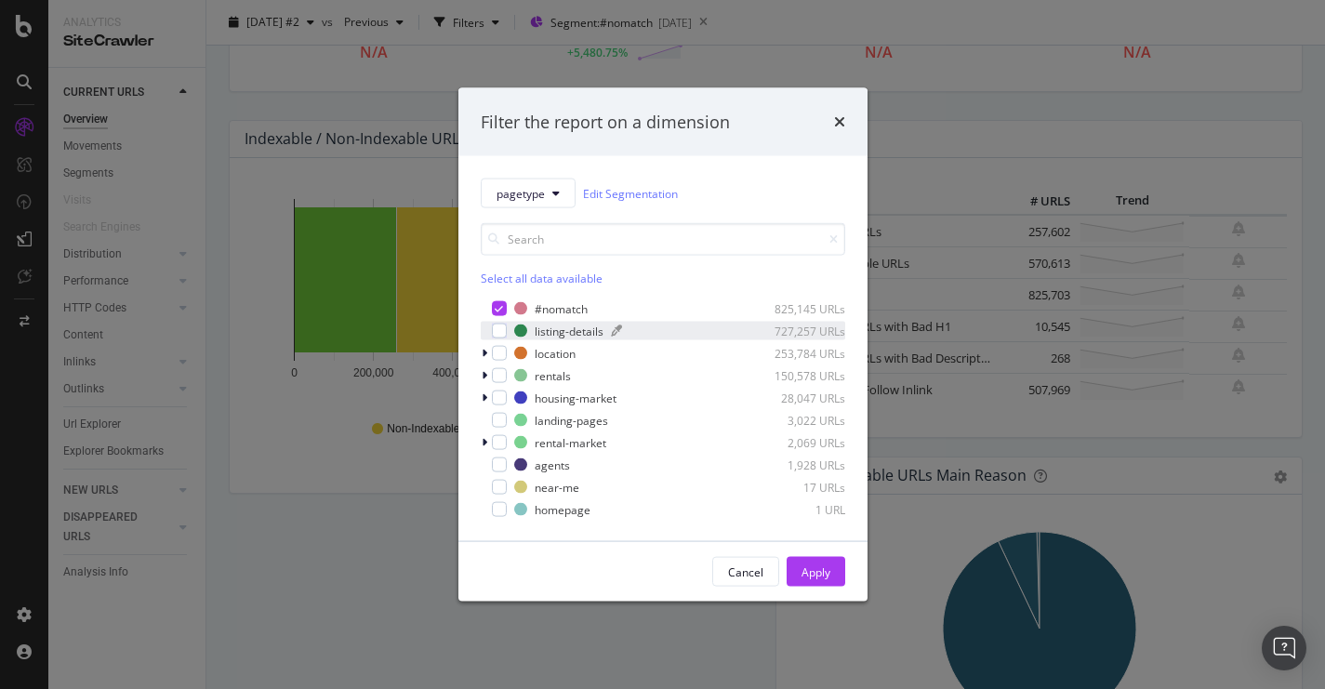
click at [547, 333] on div "listing-details" at bounding box center [569, 331] width 69 height 16
click at [825, 567] on div "Apply" at bounding box center [815, 571] width 29 height 16
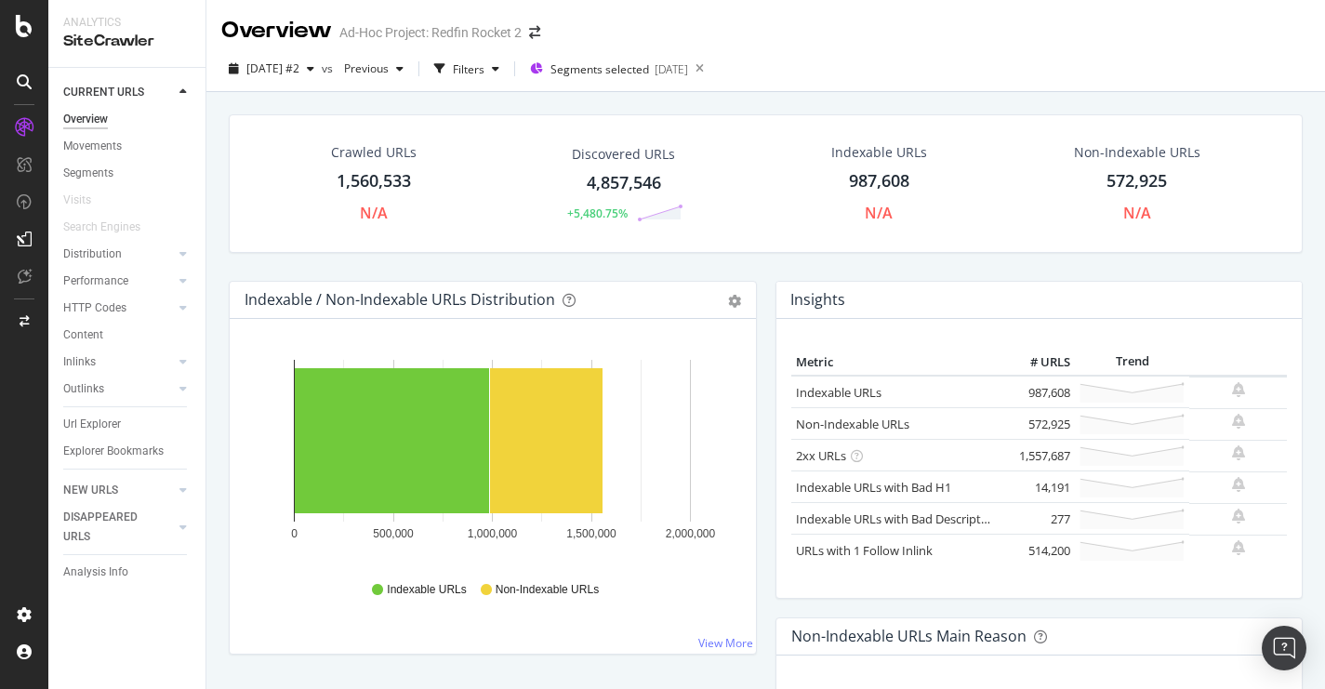
scroll to position [51, 0]
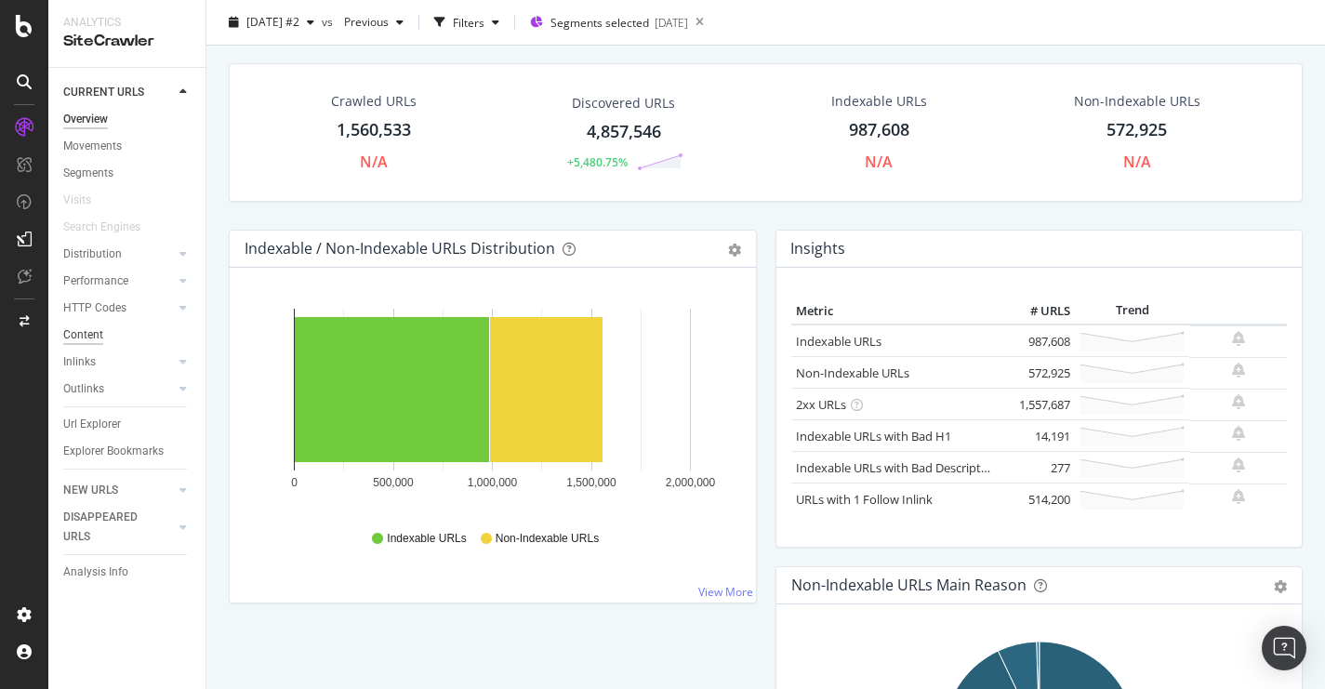
click at [81, 334] on div "Content" at bounding box center [83, 335] width 40 height 20
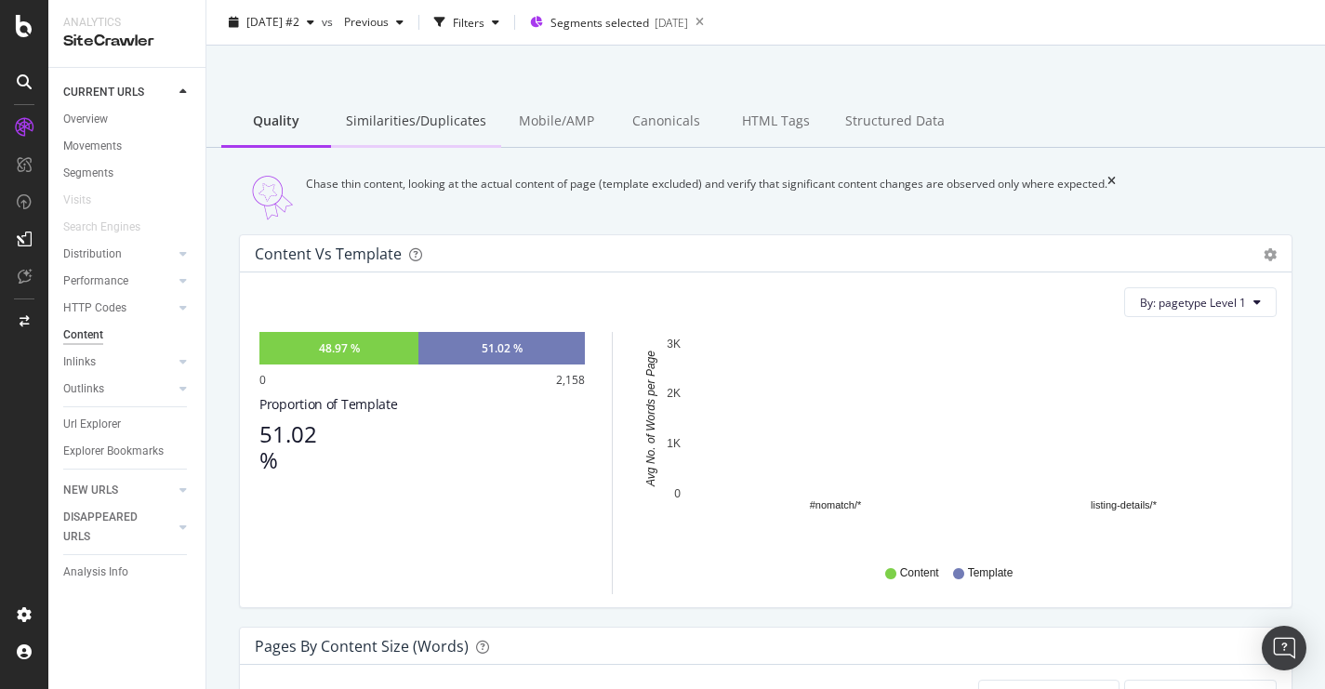
scroll to position [77, 0]
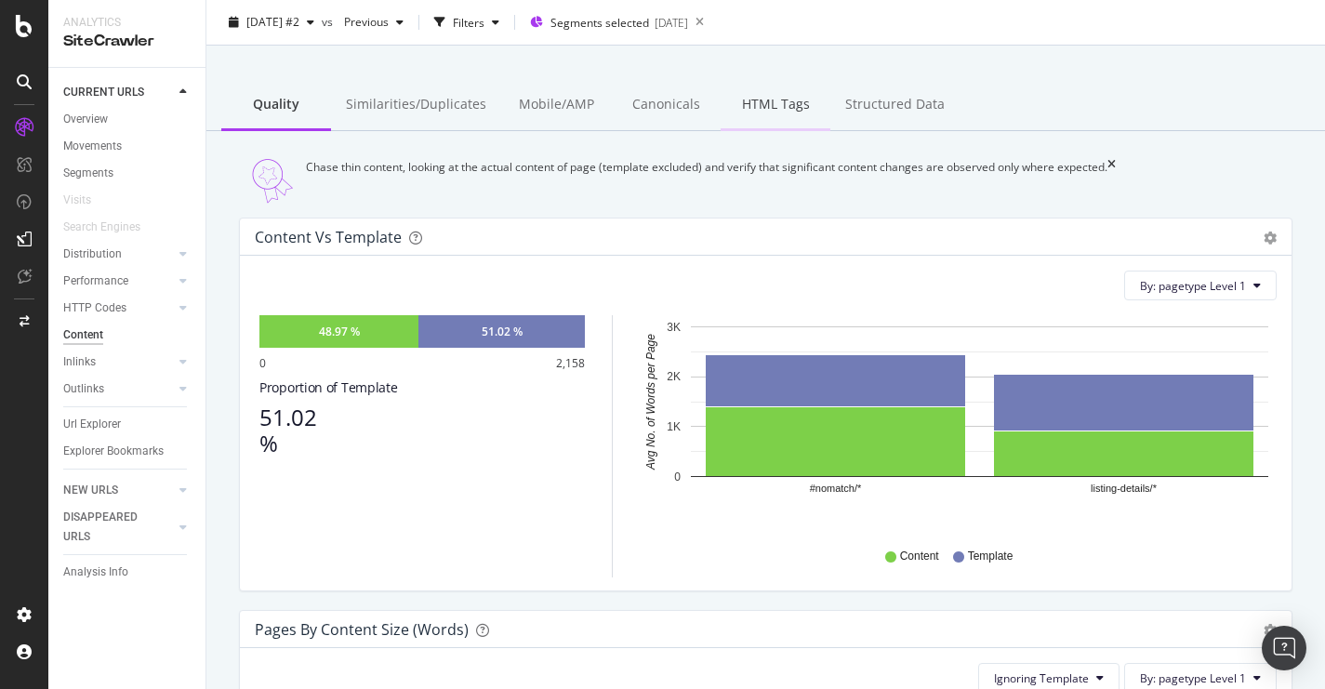
click at [745, 97] on div "HTML Tags" at bounding box center [776, 105] width 110 height 51
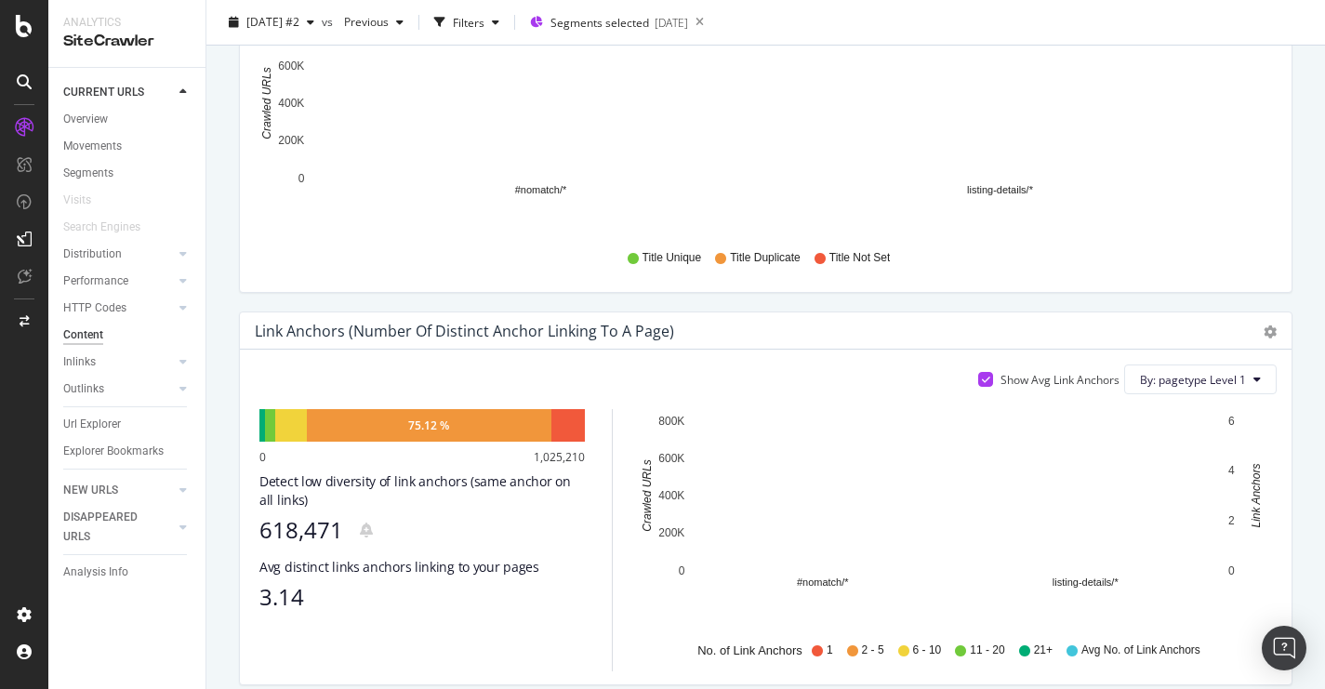
scroll to position [752, 0]
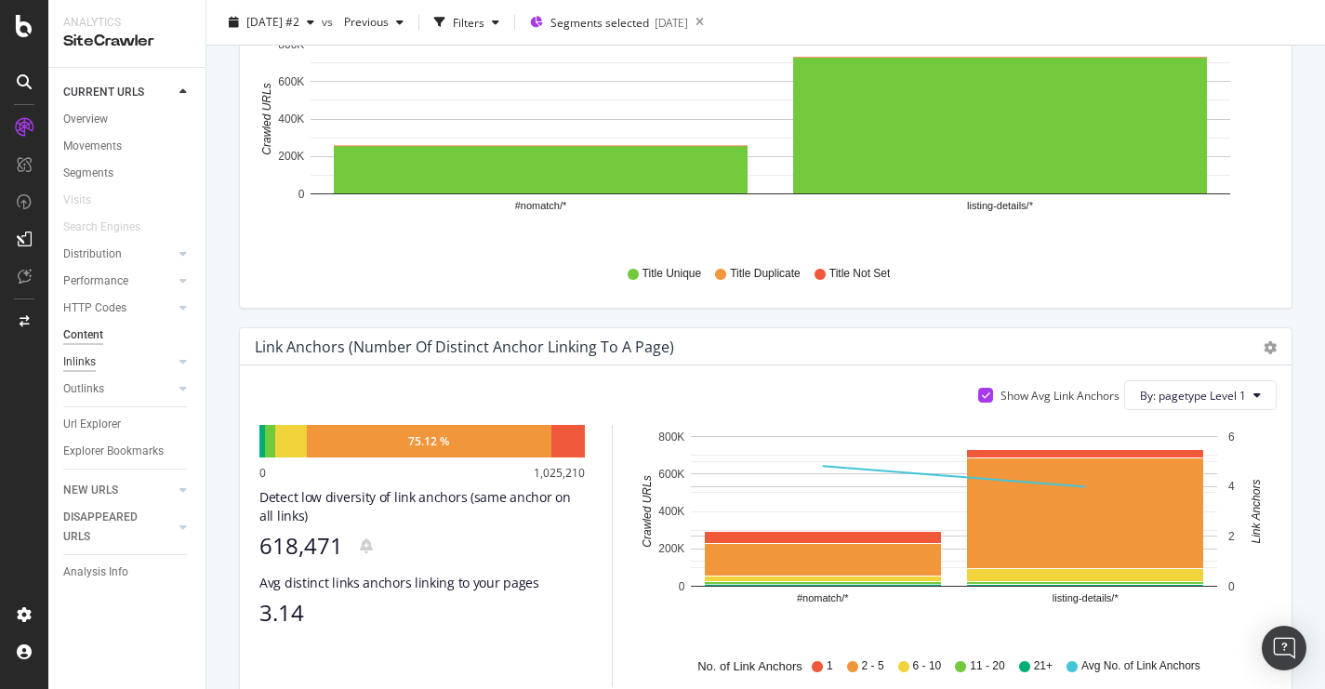
click at [86, 362] on div "Inlinks" at bounding box center [79, 362] width 33 height 20
